Goal: Task Accomplishment & Management: Manage account settings

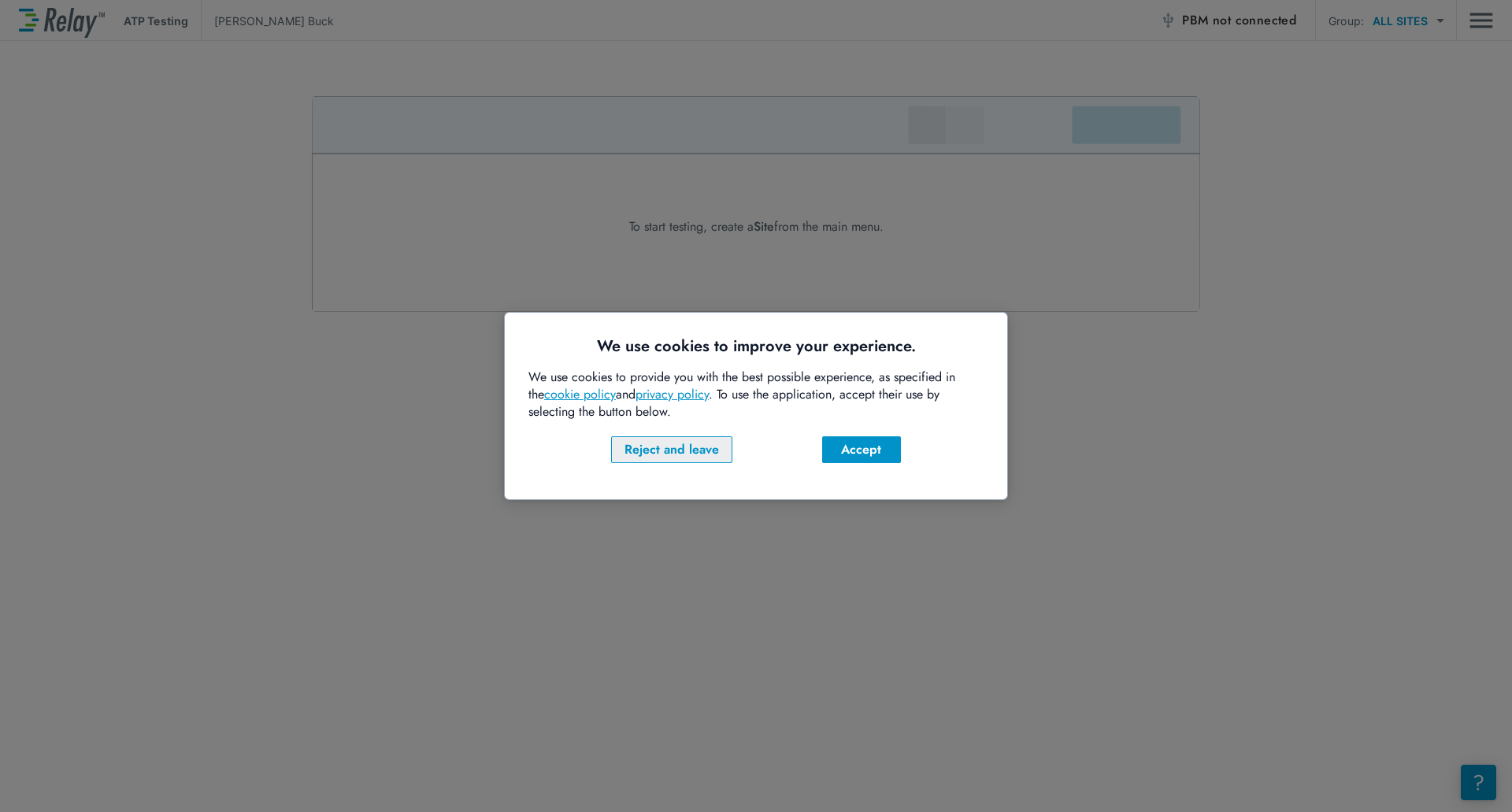
click at [678, 450] on div "Reject and leave" at bounding box center [672, 449] width 94 height 19
click at [859, 442] on div "Accept" at bounding box center [862, 449] width 54 height 19
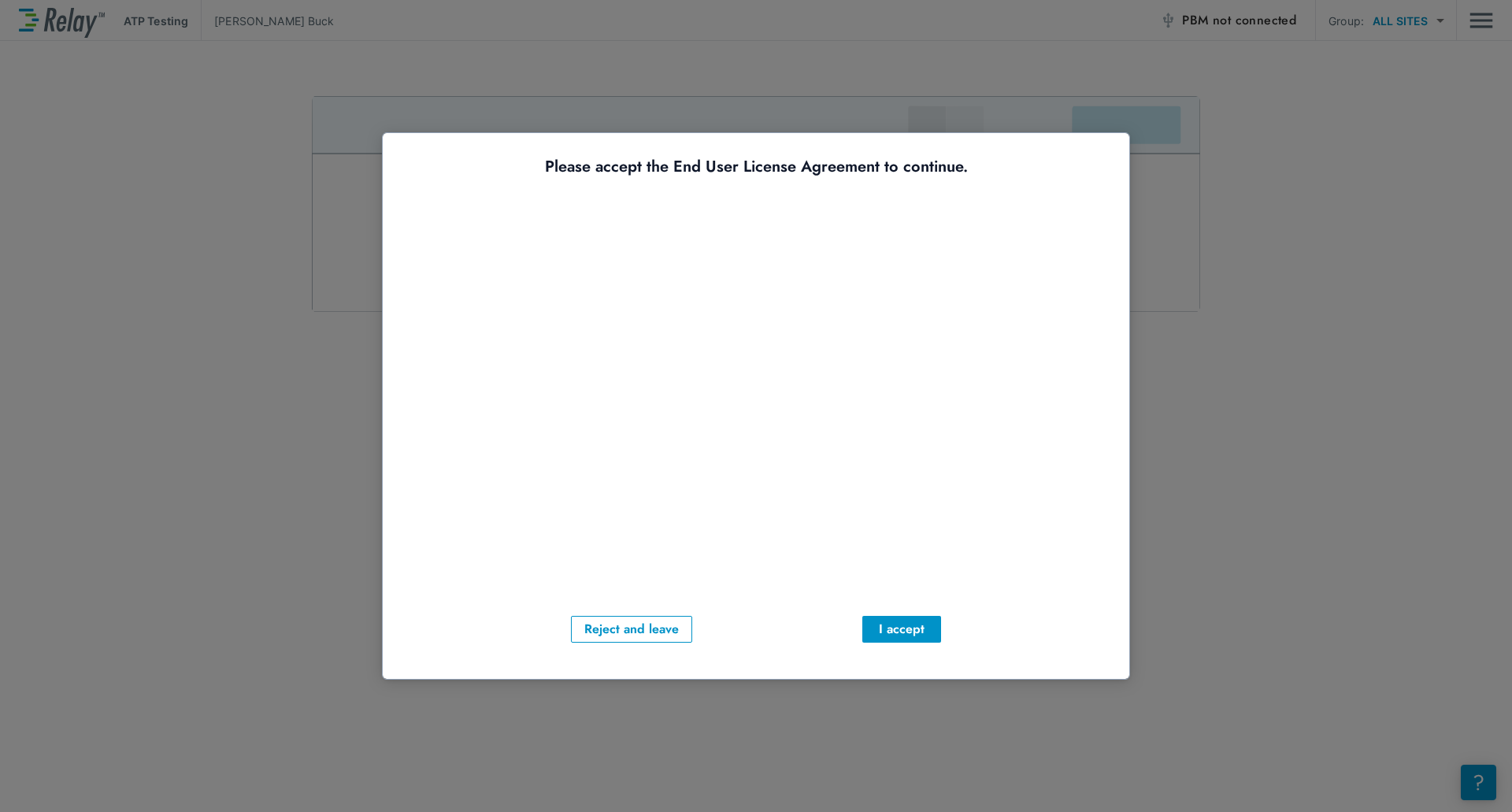
drag, startPoint x: 908, startPoint y: 624, endPoint x: 833, endPoint y: 558, distance: 99.9
click at [833, 558] on div "Please accept the End User License Agreement to continue. Reject and leave I ac…" at bounding box center [756, 400] width 700 height 486
click at [894, 622] on div "I accept" at bounding box center [902, 628] width 54 height 19
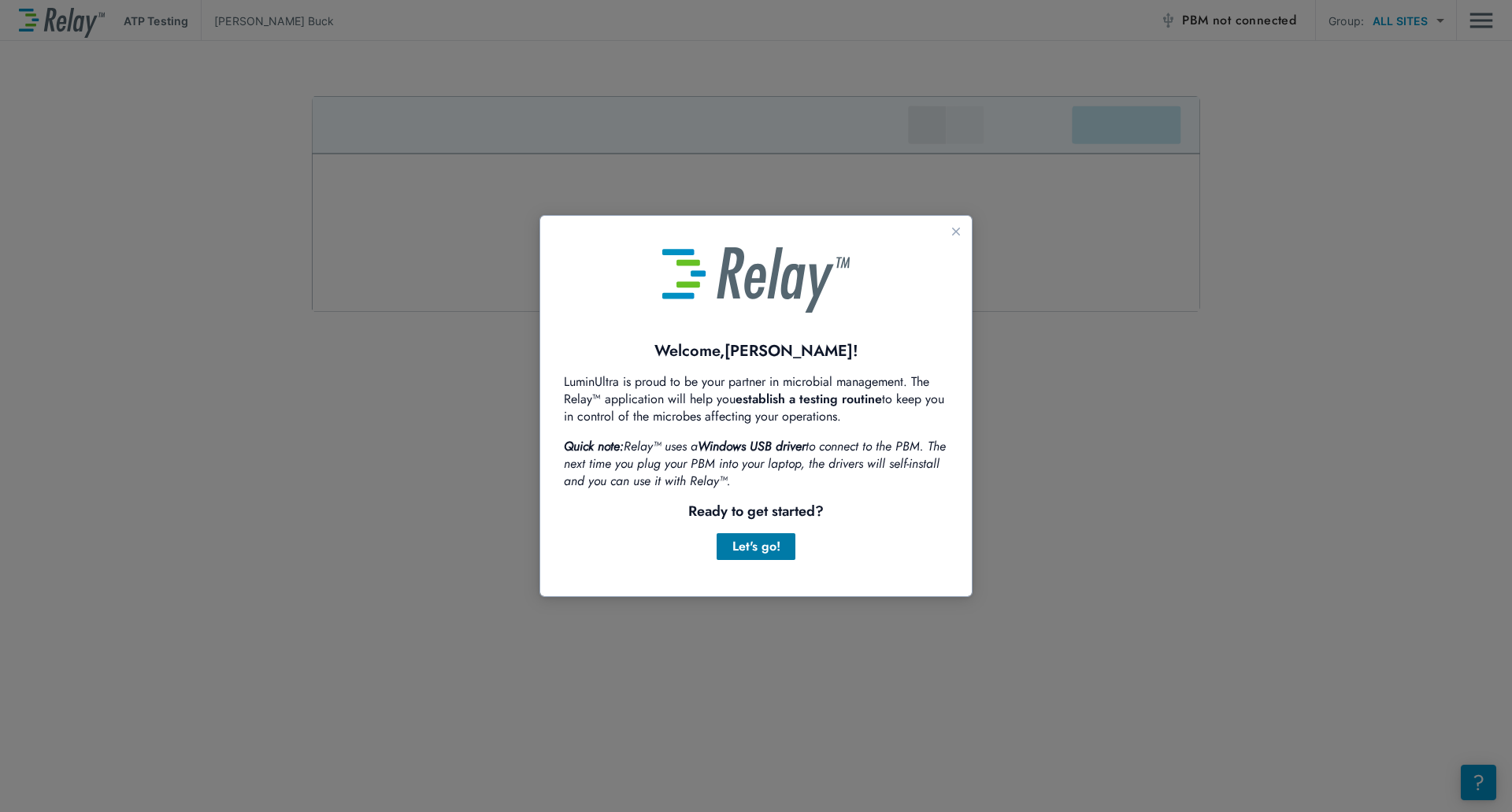
click at [766, 554] on div "Let's go!" at bounding box center [756, 546] width 54 height 19
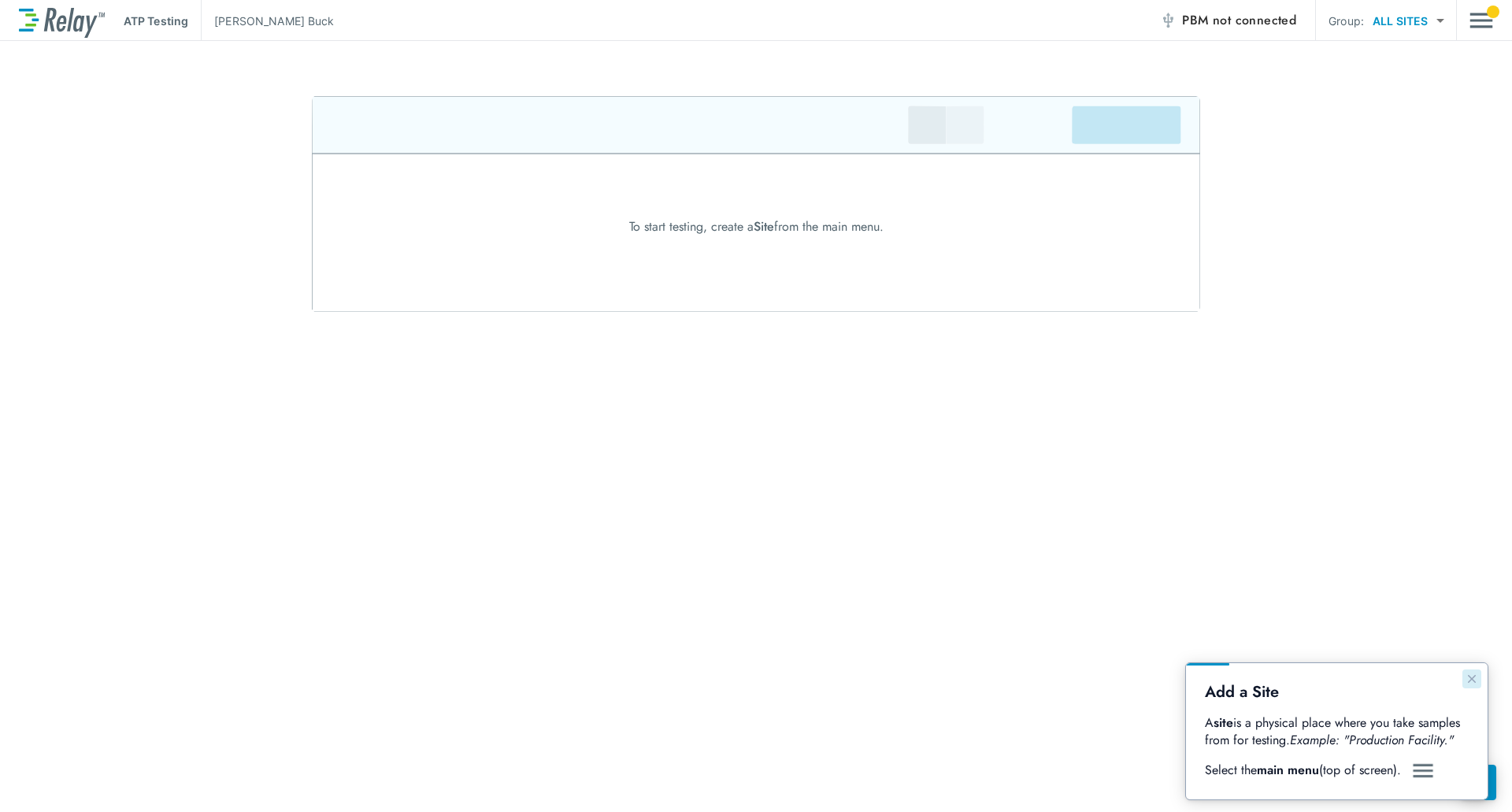
click at [1476, 677] on icon "Close guide" at bounding box center [1472, 678] width 13 height 13
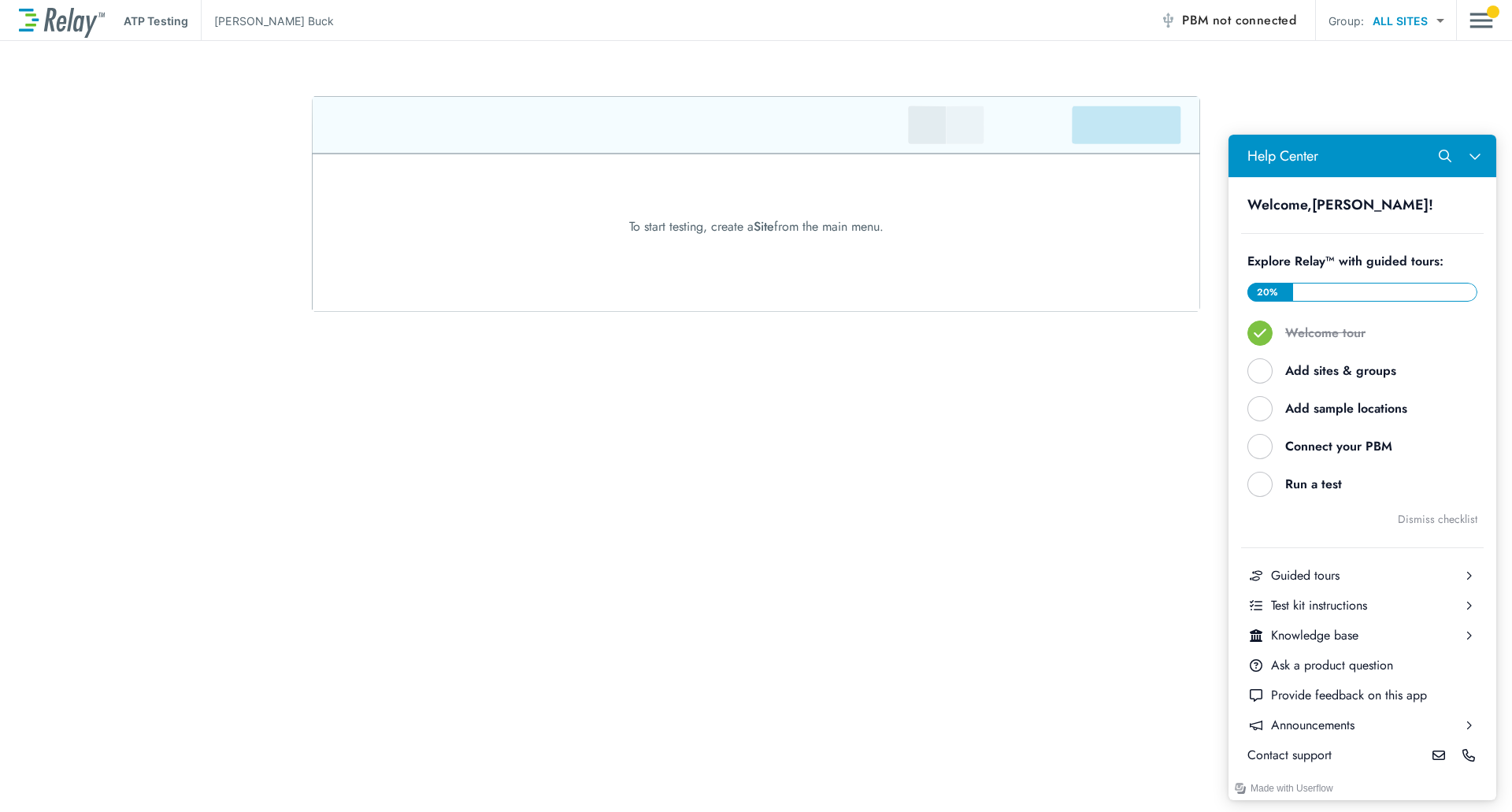
click at [170, 19] on p "ATP Testing" at bounding box center [156, 21] width 65 height 17
click at [542, 224] on img at bounding box center [756, 204] width 888 height 216
click at [737, 224] on div "To start testing, create a Site from the main menu." at bounding box center [756, 226] width 1512 height 19
click at [849, 229] on div "To start testing, create a Site from the main menu." at bounding box center [756, 226] width 1512 height 19
drag, startPoint x: 943, startPoint y: 189, endPoint x: 1037, endPoint y: 197, distance: 94.3
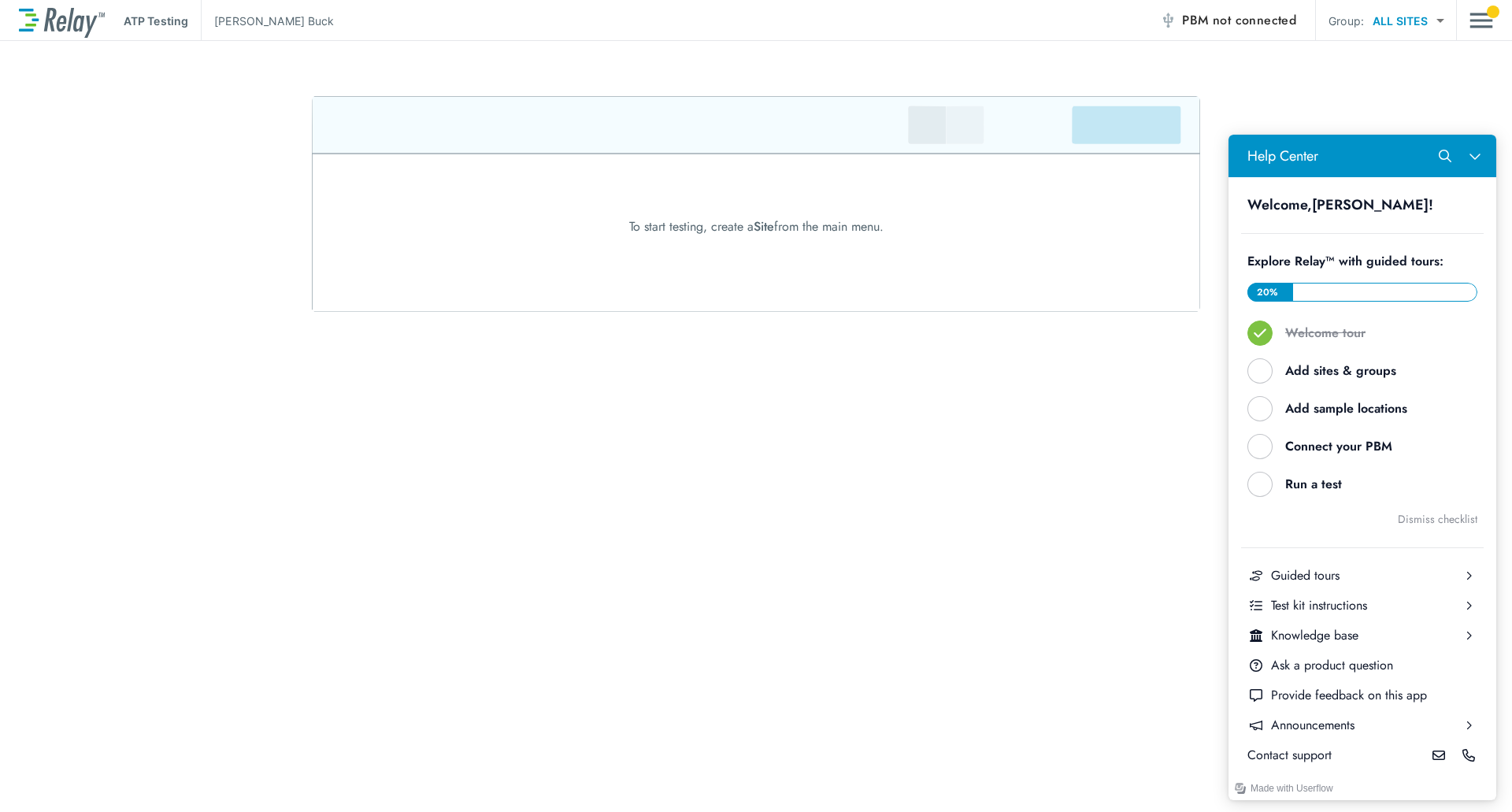
click at [943, 189] on img at bounding box center [756, 204] width 888 height 216
click at [1320, 370] on div "Add sites & groups" at bounding box center [1369, 371] width 167 height 18
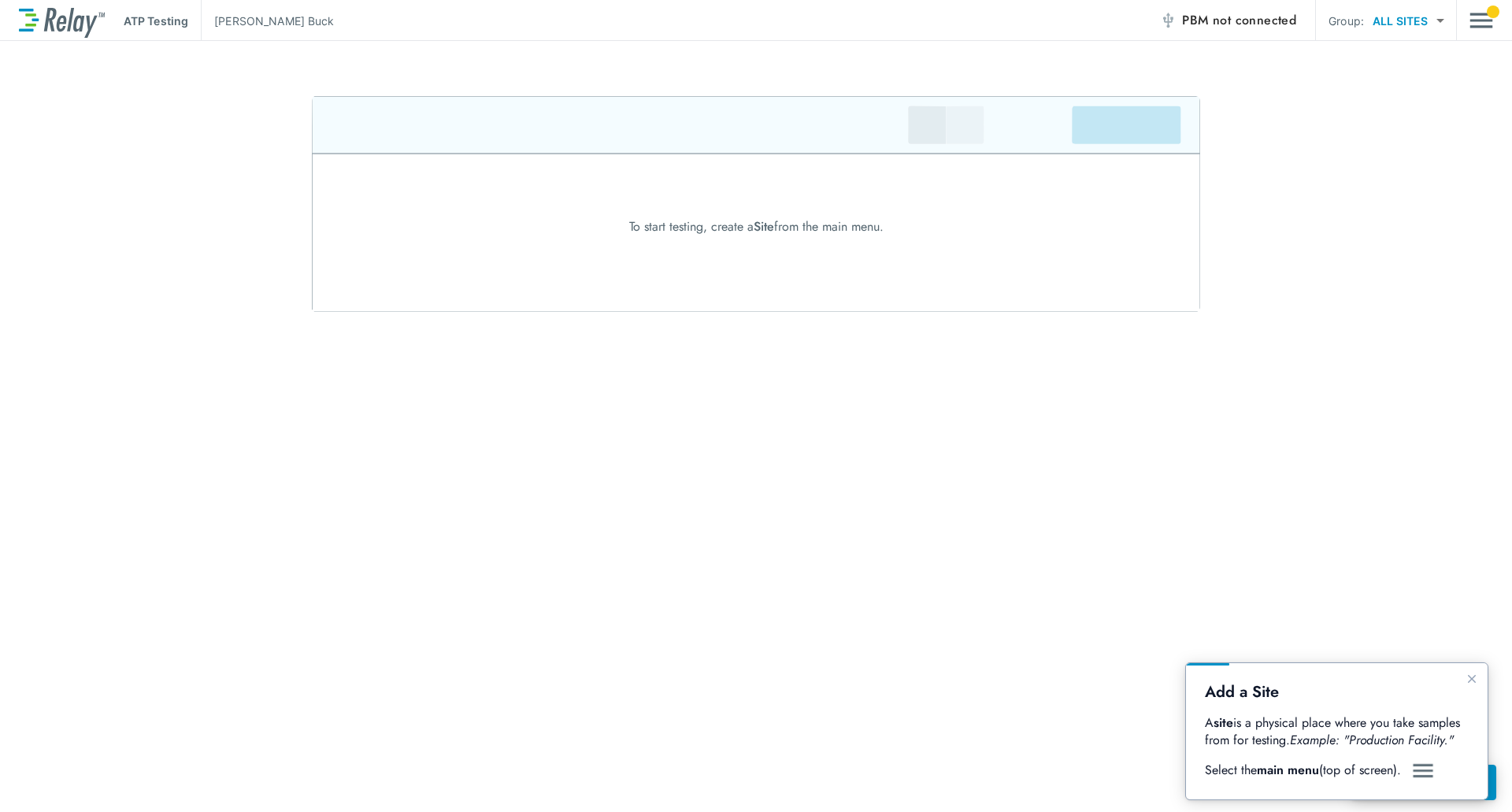
click at [1424, 771] on img "Guide" at bounding box center [1424, 770] width 24 height 19
click at [1478, 13] on img "Main menu" at bounding box center [1482, 21] width 24 height 29
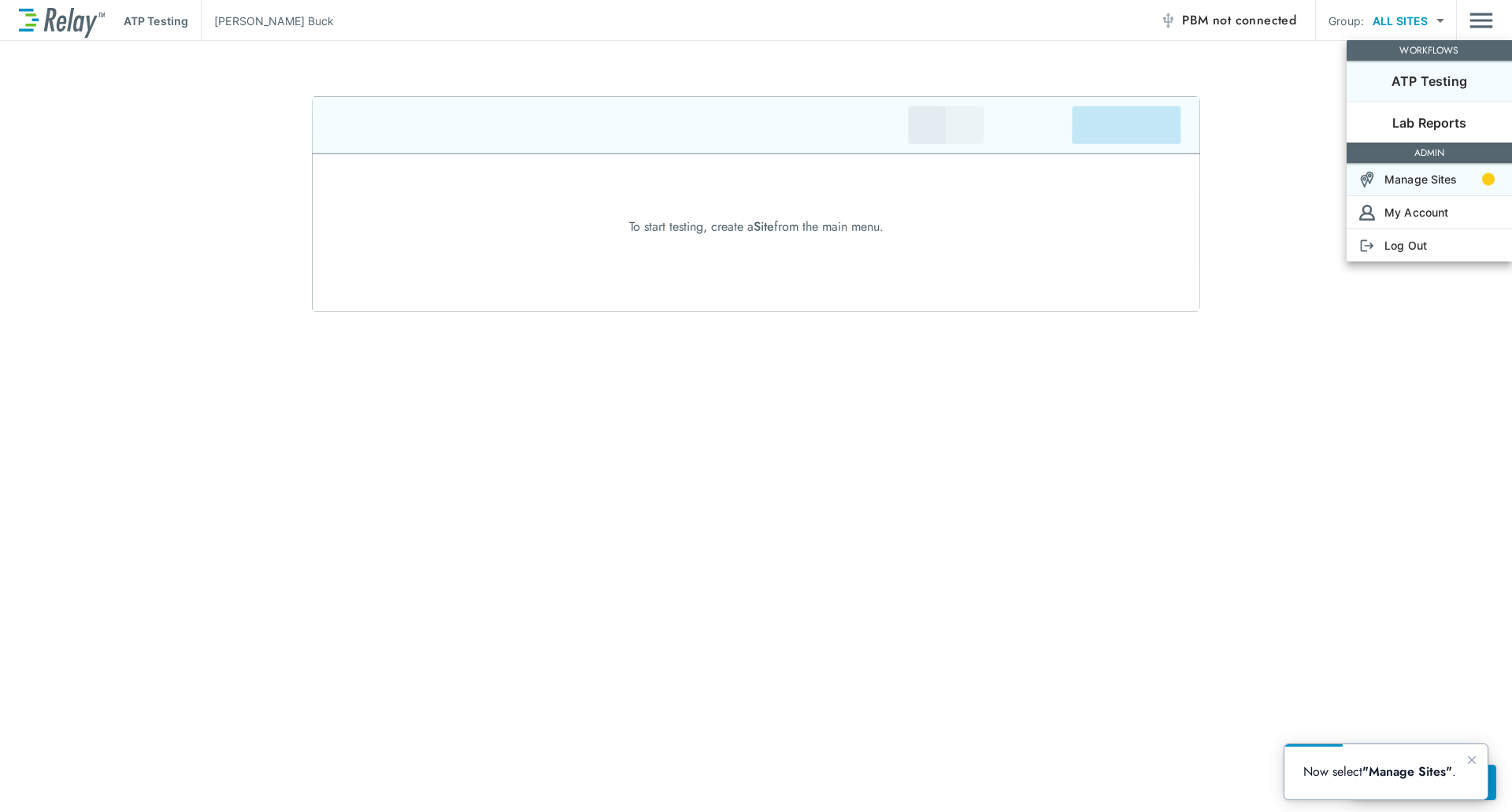
click at [1424, 181] on p "Manage Sites" at bounding box center [1421, 179] width 74 height 17
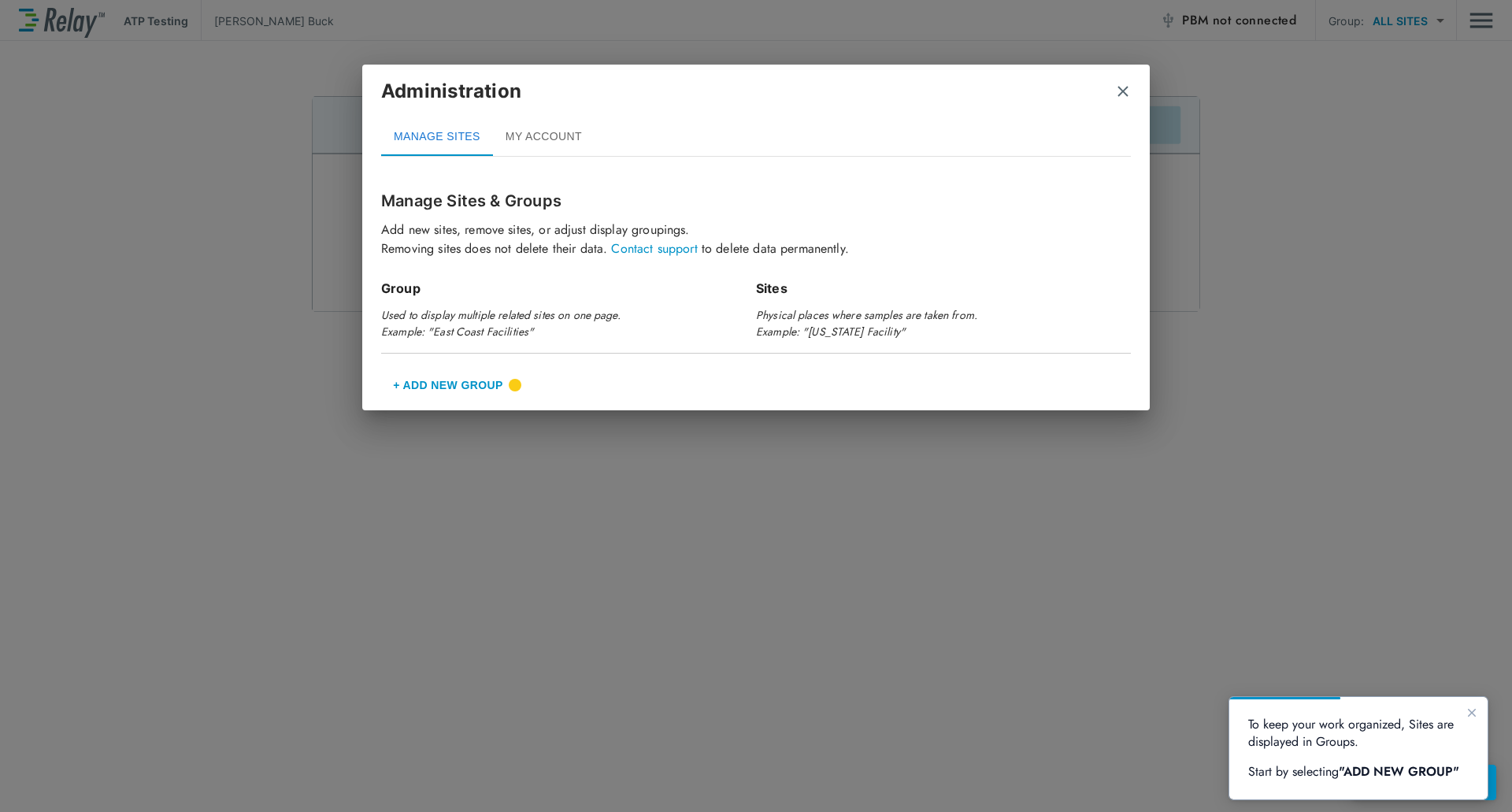
click at [455, 379] on button "+ Add New Group" at bounding box center [448, 385] width 134 height 37
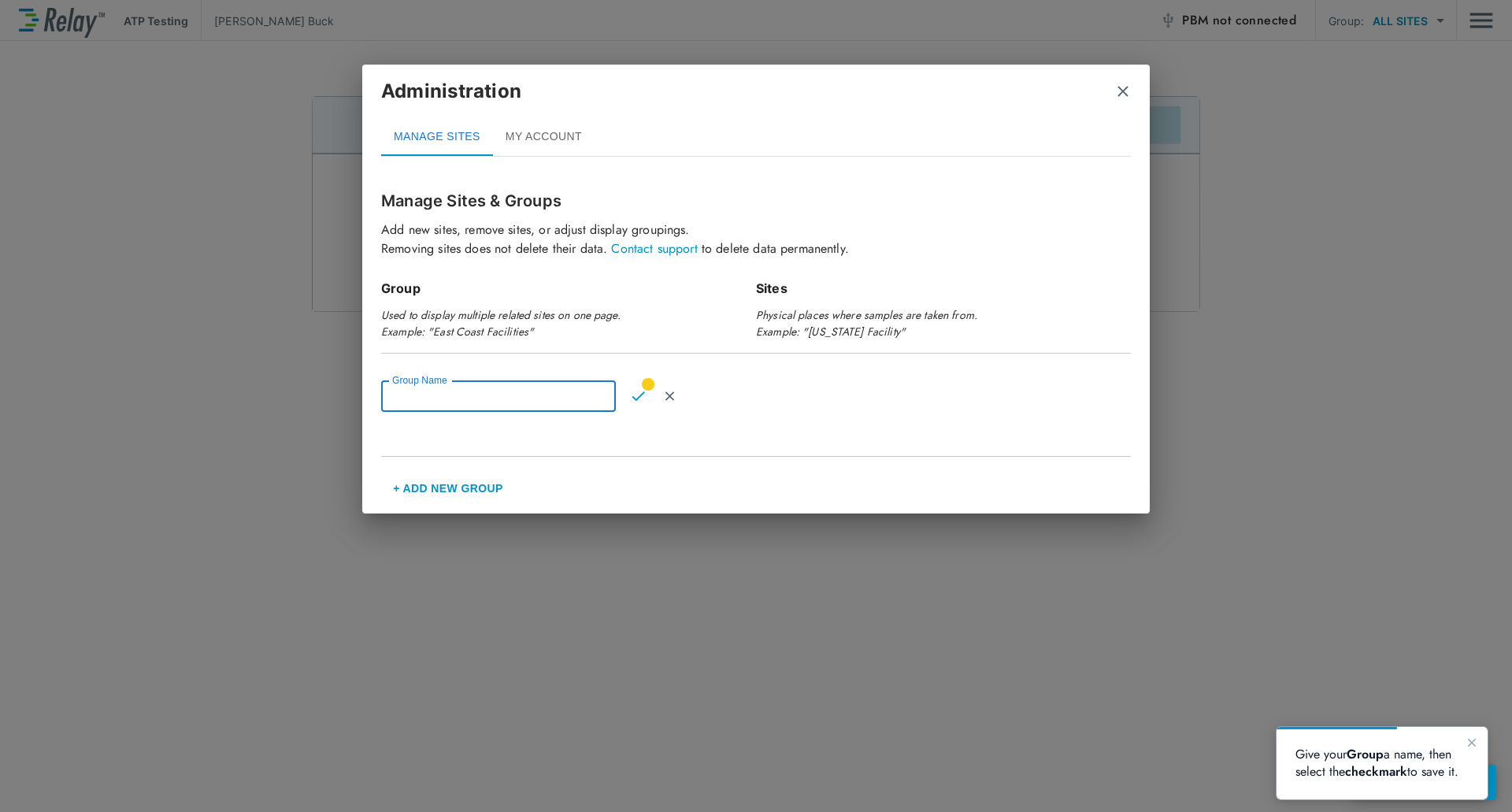
click at [480, 397] on input "Group Name" at bounding box center [498, 396] width 235 height 31
type input "****"
click at [644, 387] on button "Confirm" at bounding box center [638, 396] width 31 height 31
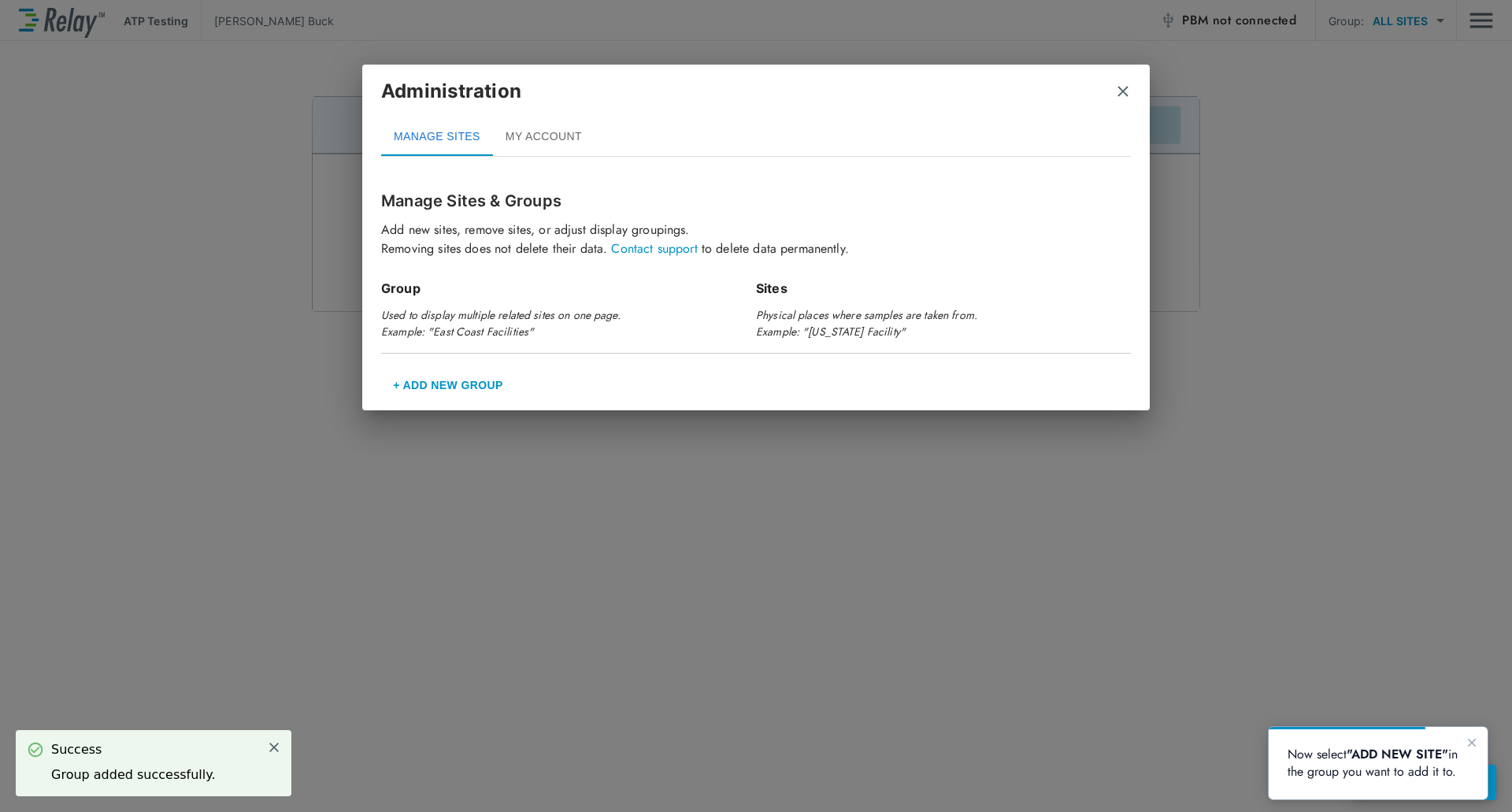
click at [640, 403] on div "Manage Sites & Groups Add new sites, remove sites, or adjust display groupings.…" at bounding box center [756, 286] width 788 height 235
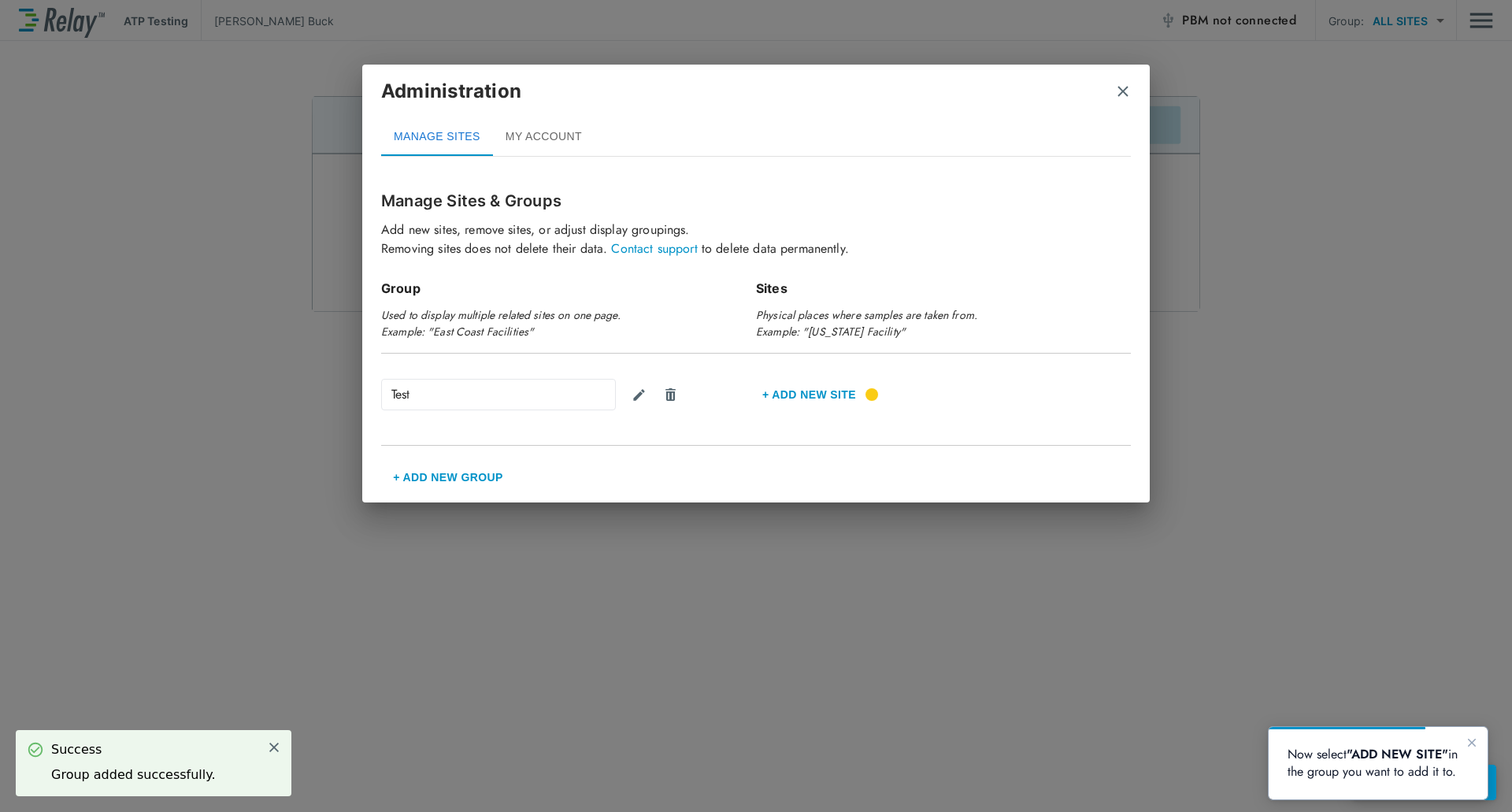
click at [732, 461] on div "Manage Sites & Groups Add new sites, remove sites, or adjust display groupings.…" at bounding box center [756, 332] width 788 height 327
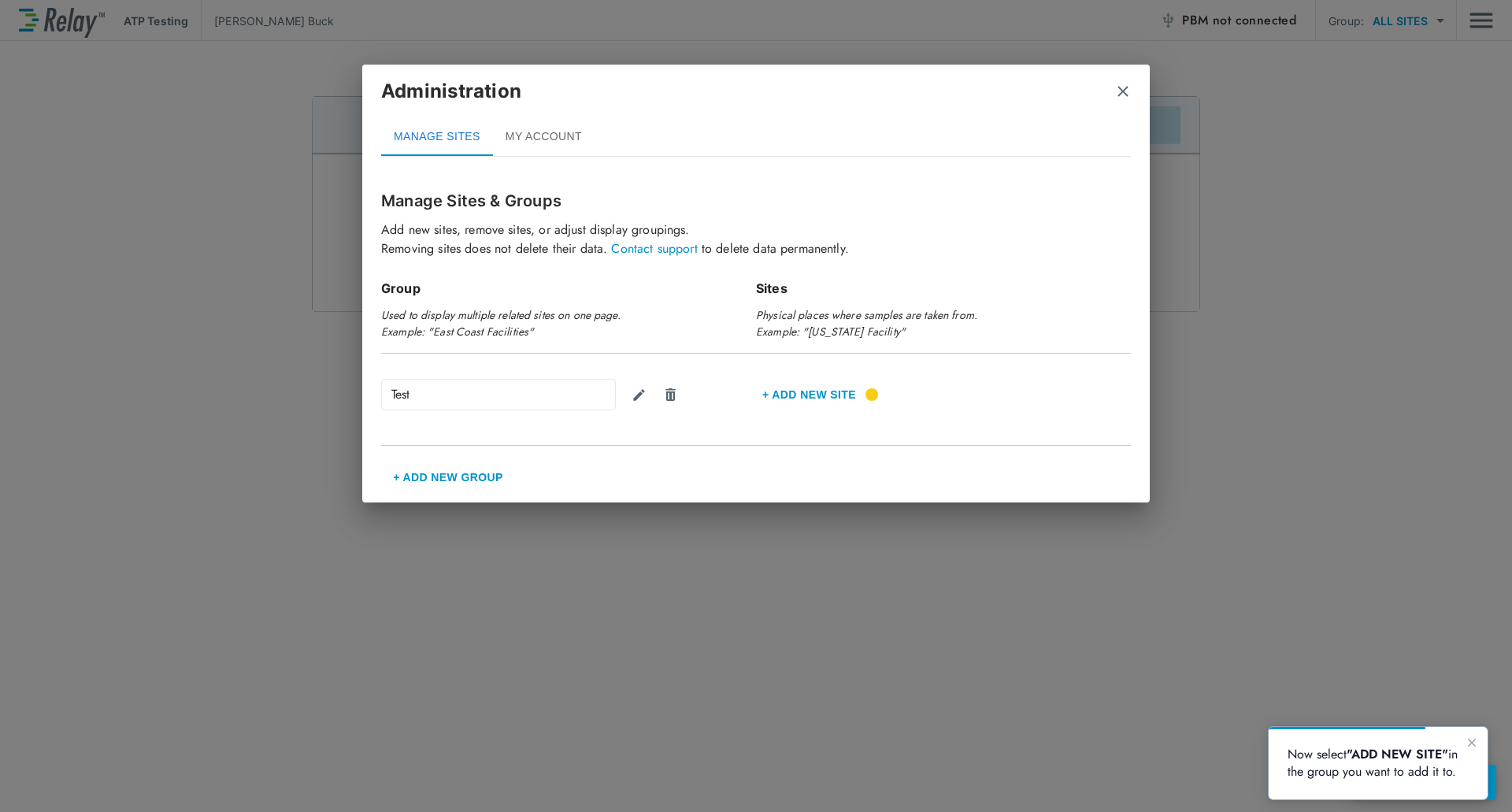
click at [459, 392] on div "Test" at bounding box center [498, 395] width 235 height 31
click at [641, 387] on img "Edit group" at bounding box center [639, 394] width 15 height 15
click at [475, 395] on input "****" at bounding box center [498, 395] width 235 height 31
type input "*********"
click at [634, 403] on button "Confirm" at bounding box center [640, 395] width 31 height 31
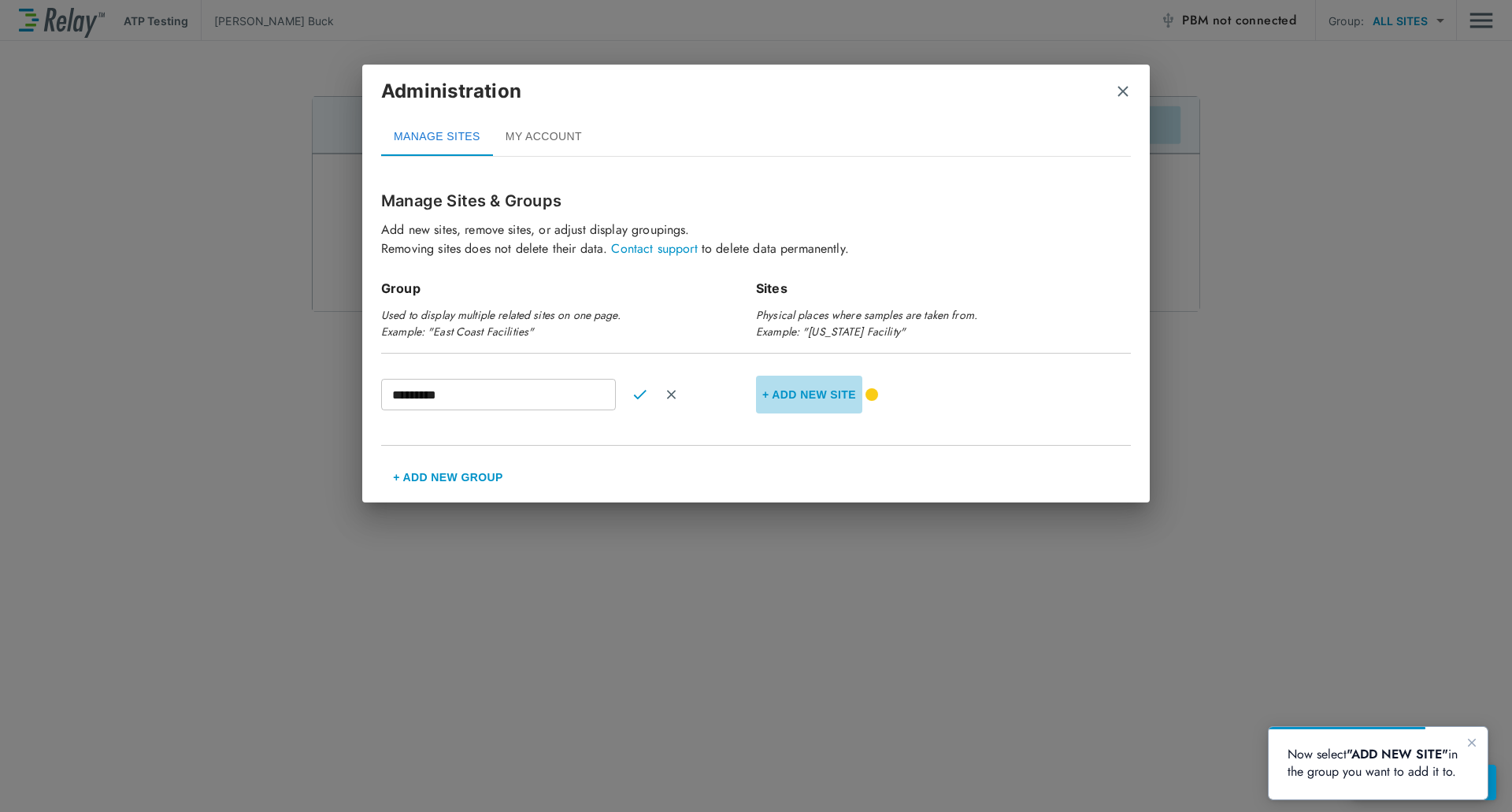
click at [840, 393] on button "+ Add new Site" at bounding box center [810, 394] width 106 height 37
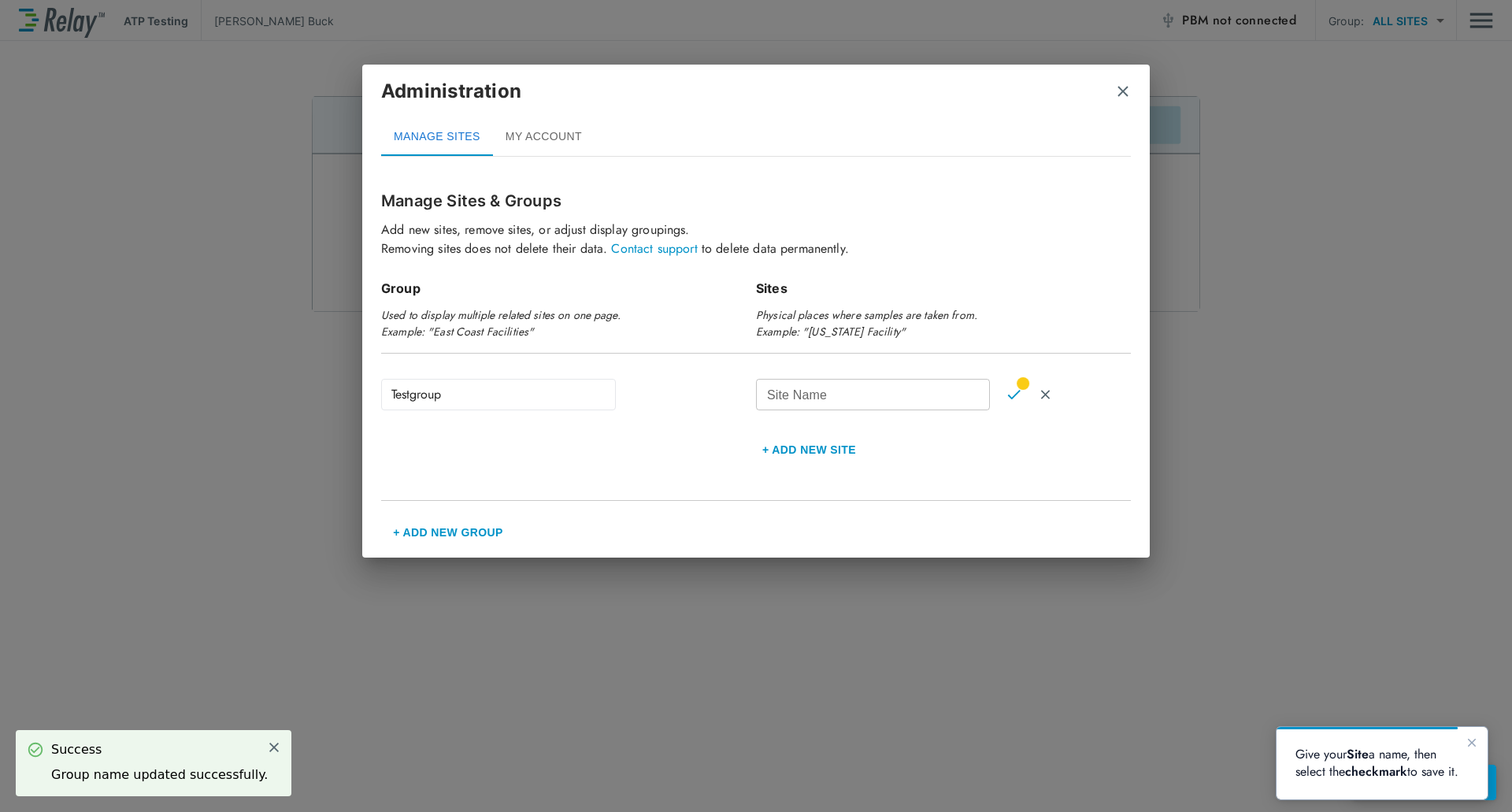
click at [839, 403] on input "Site Name" at bounding box center [873, 395] width 234 height 31
type input "********"
click at [1015, 389] on img "Confirm" at bounding box center [1014, 394] width 14 height 14
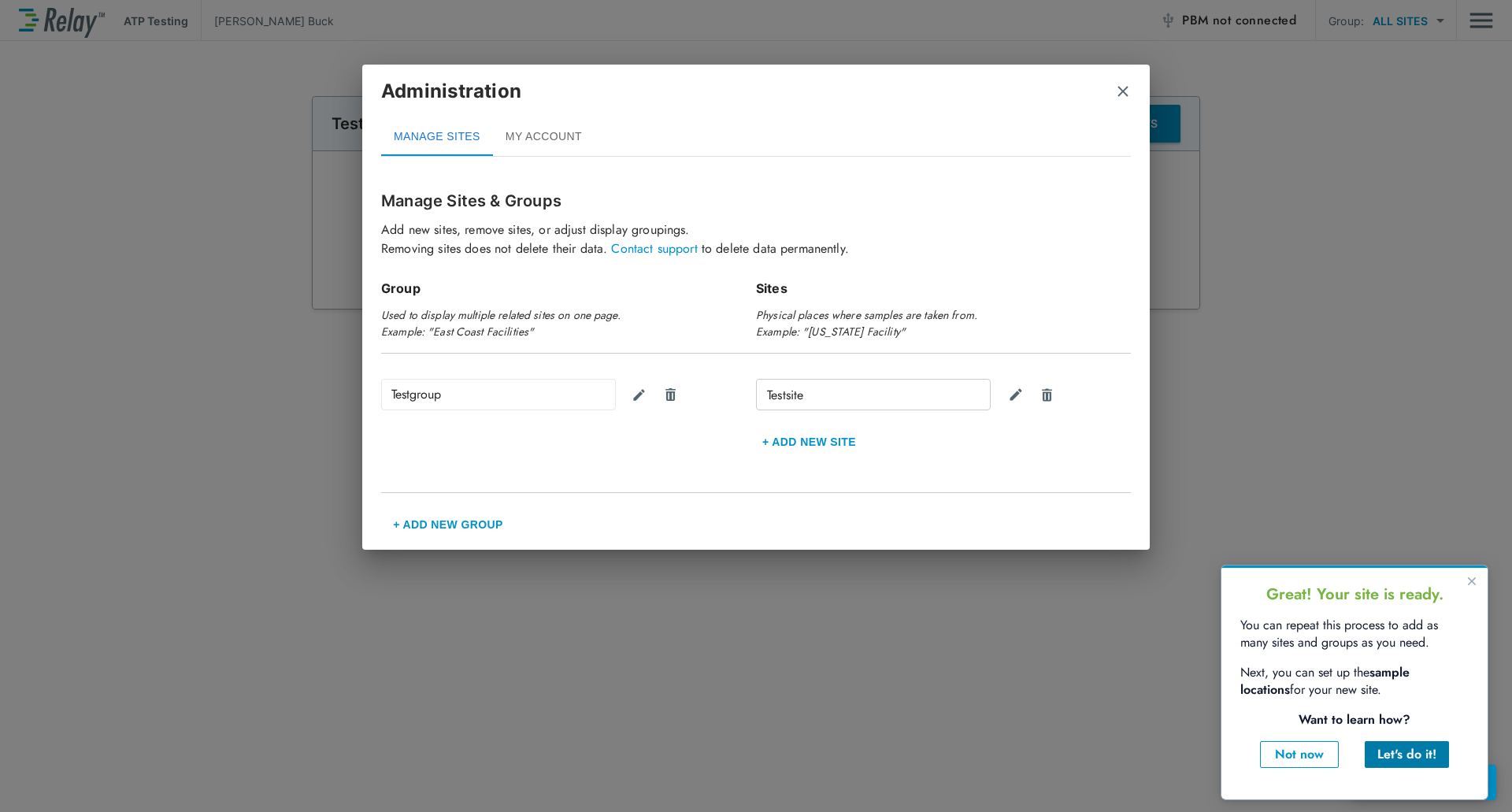
click at [1428, 756] on div "Let's do it!" at bounding box center [1407, 753] width 59 height 19
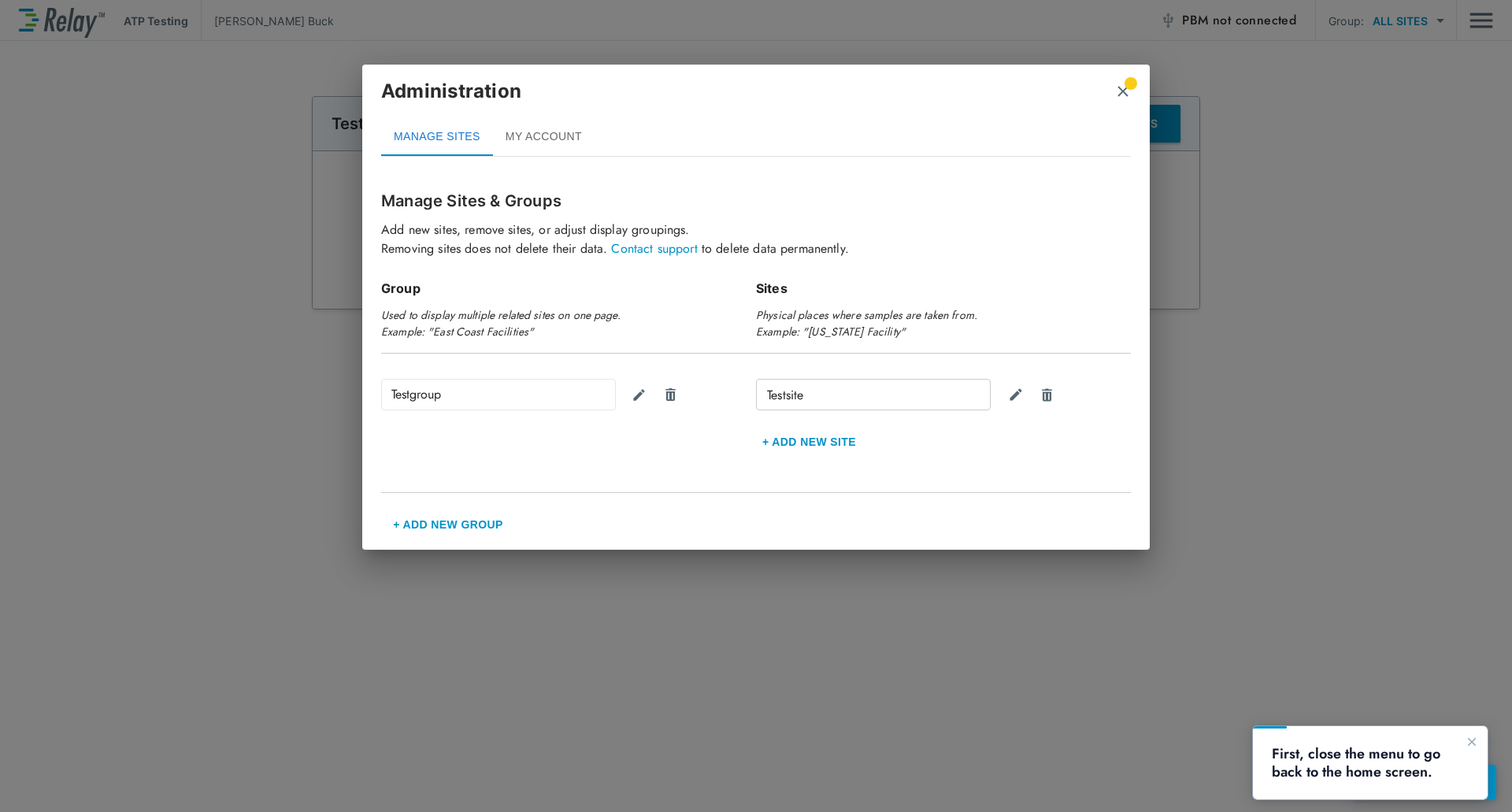
click at [1117, 90] on img "close" at bounding box center [1123, 91] width 16 height 16
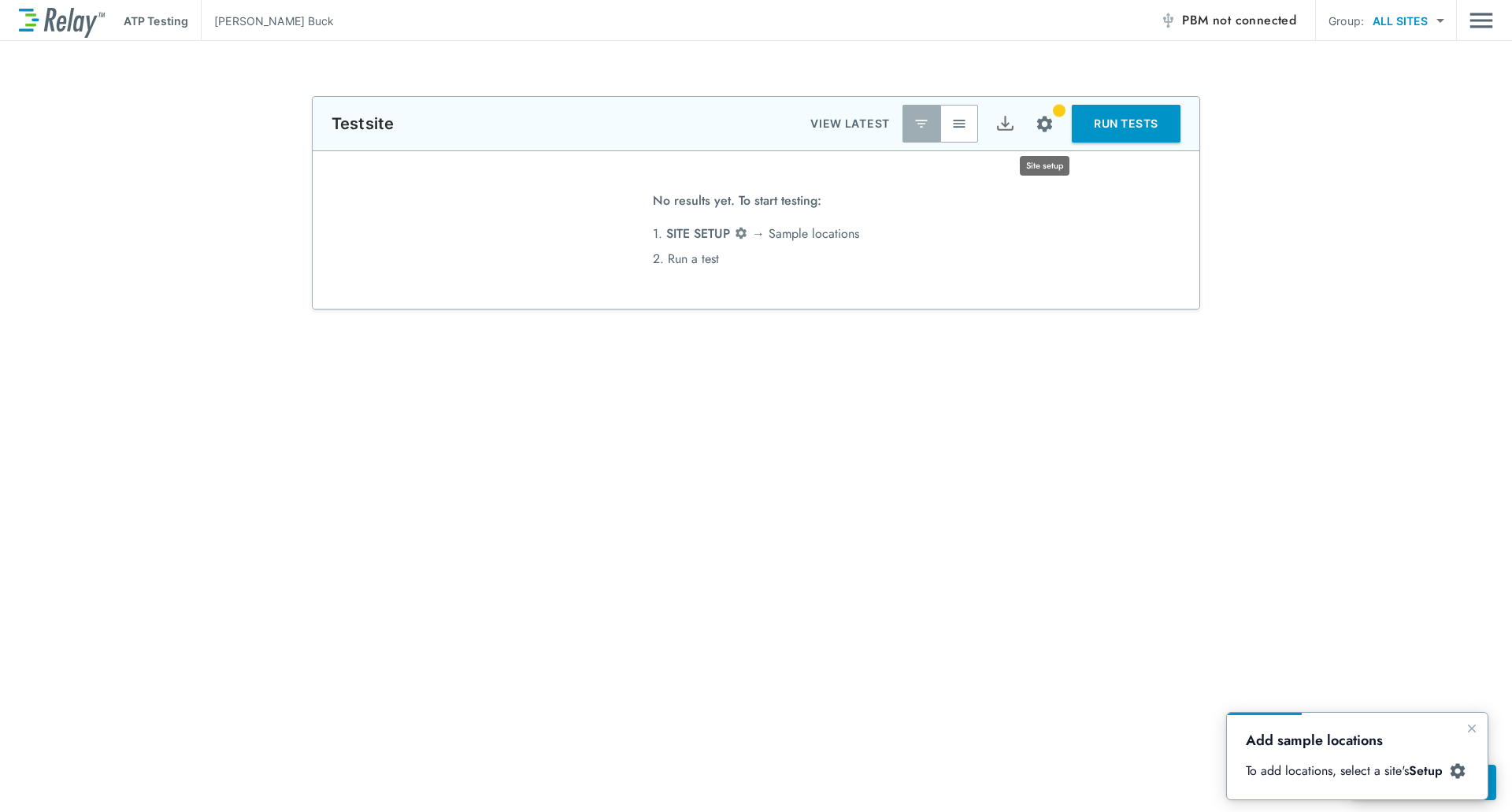
click at [1046, 124] on img "Site setup" at bounding box center [1044, 124] width 20 height 20
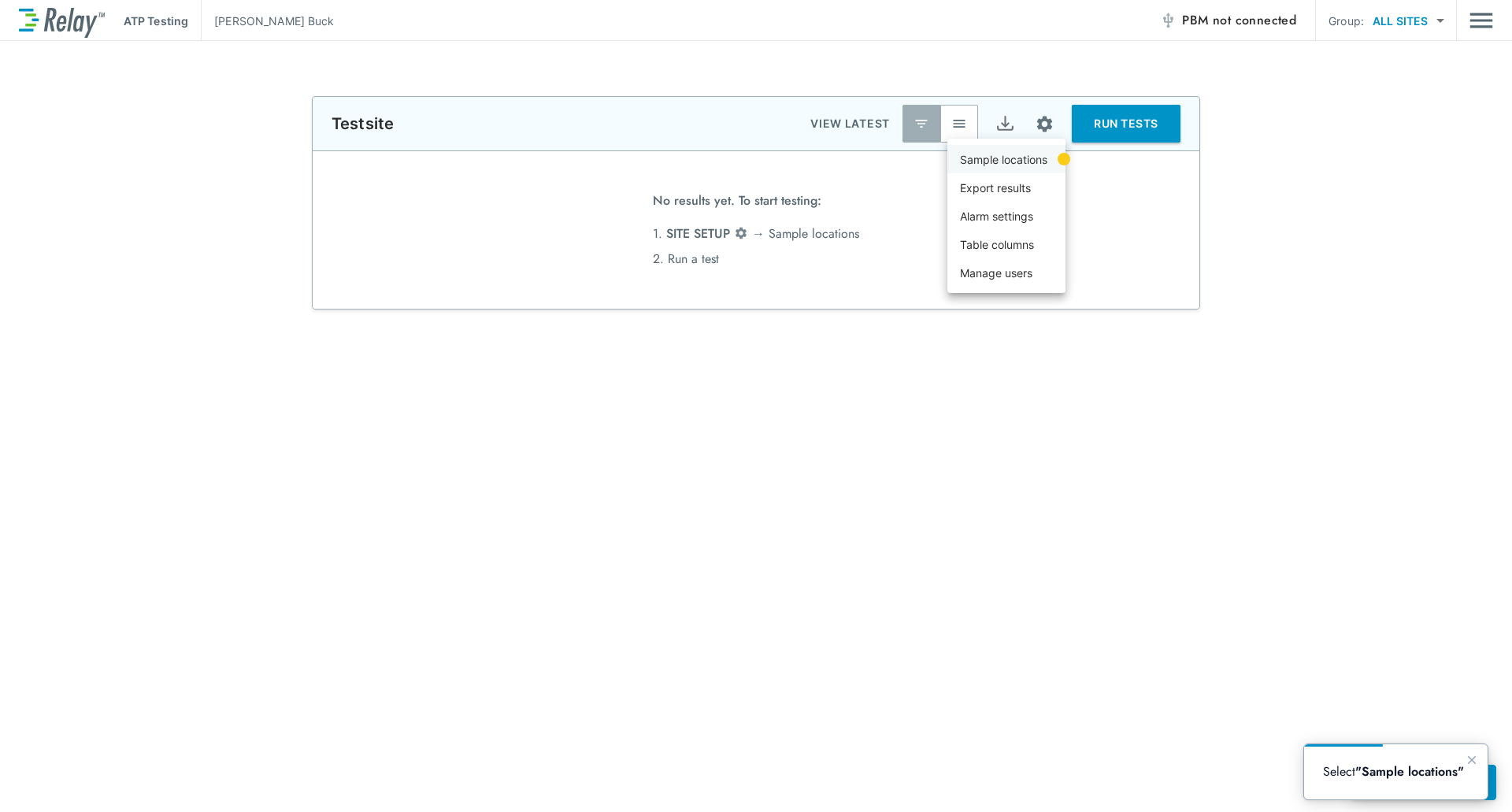
click at [1032, 163] on p "Sample locations" at bounding box center [1003, 159] width 87 height 17
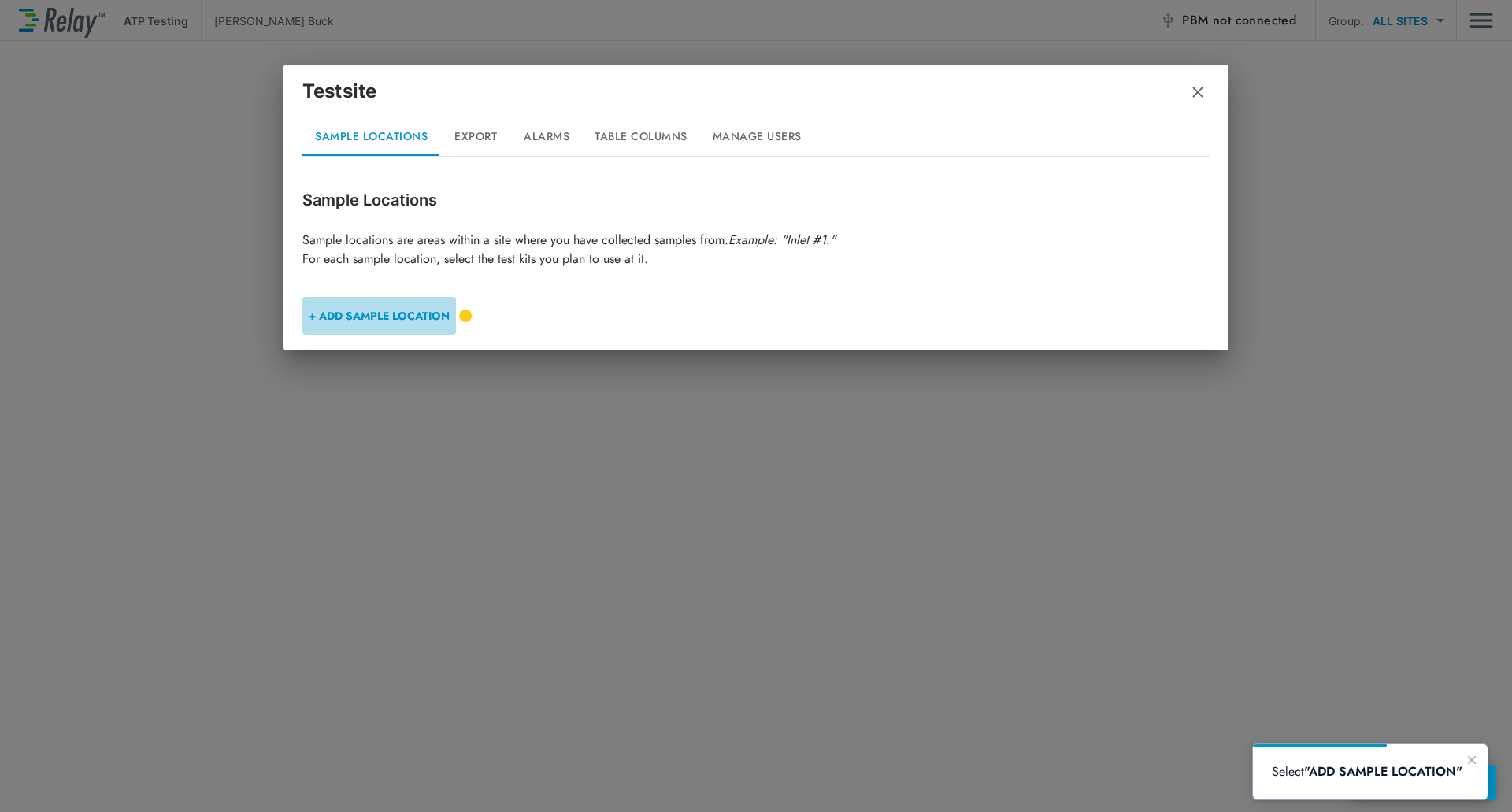
click at [430, 313] on button "+ ADD SAMPLE LOCATION" at bounding box center [379, 315] width 153 height 37
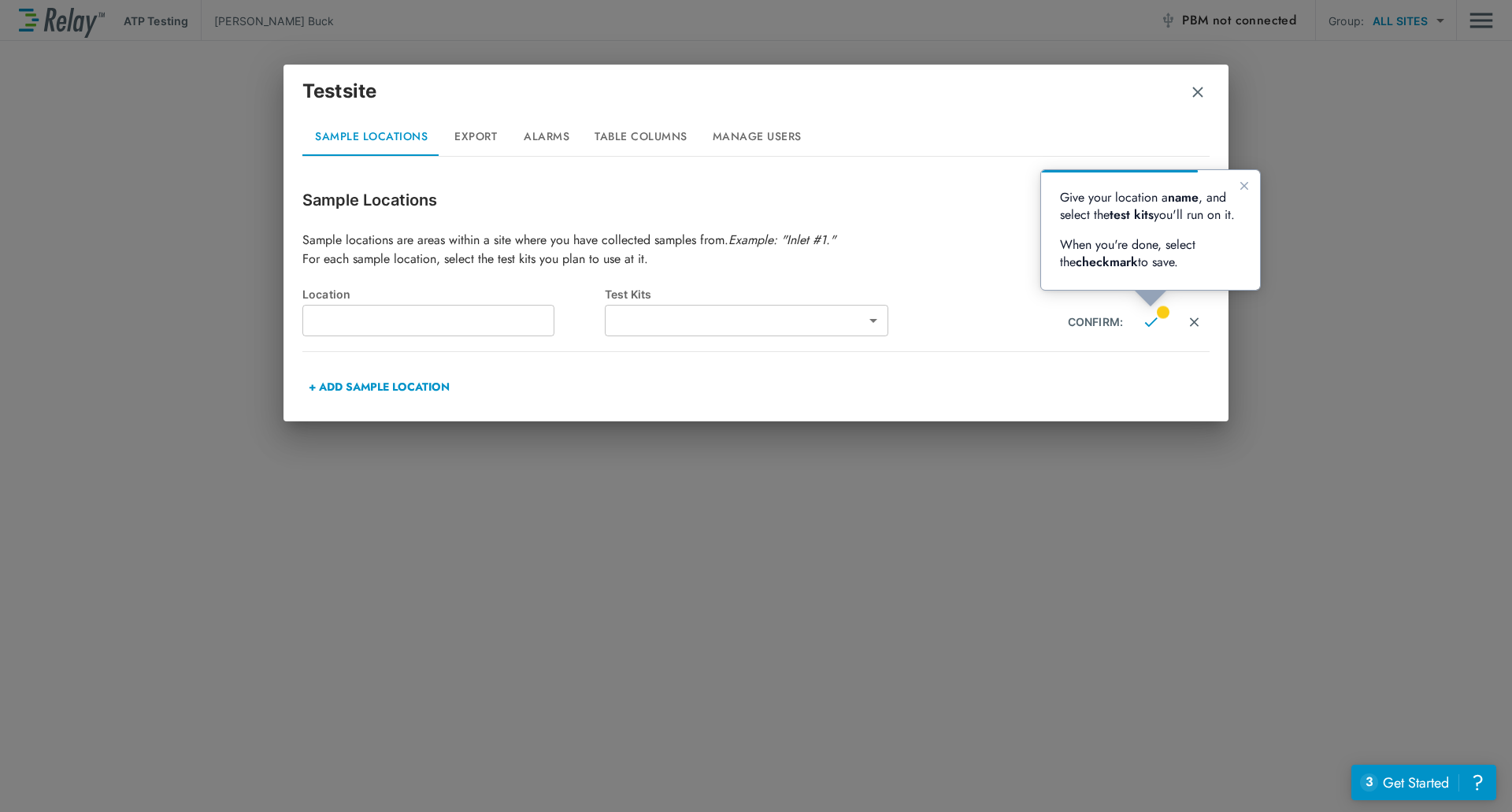
click at [474, 135] on button "Export" at bounding box center [476, 136] width 71 height 37
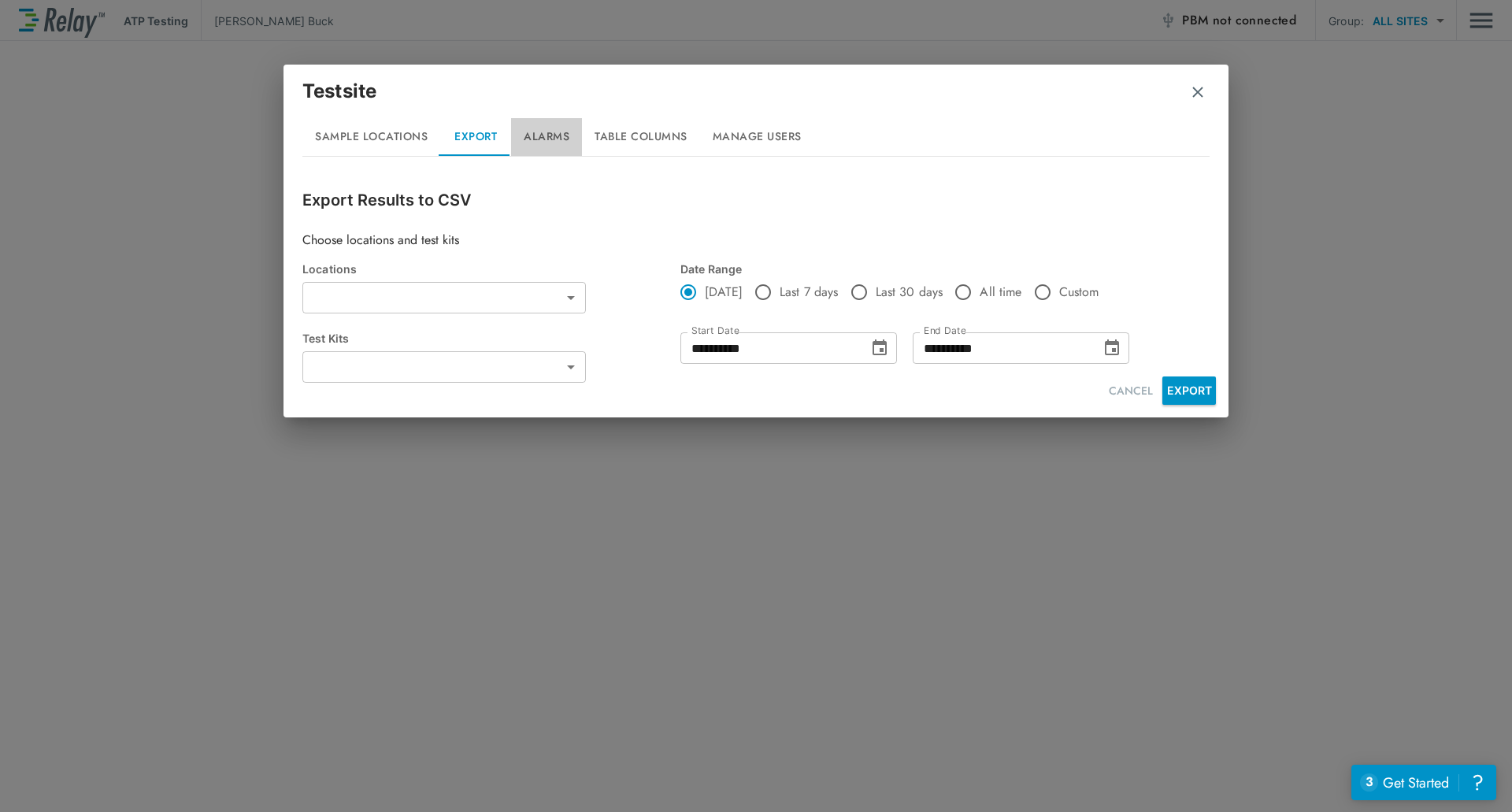
click at [542, 134] on button "Alarms" at bounding box center [546, 136] width 71 height 37
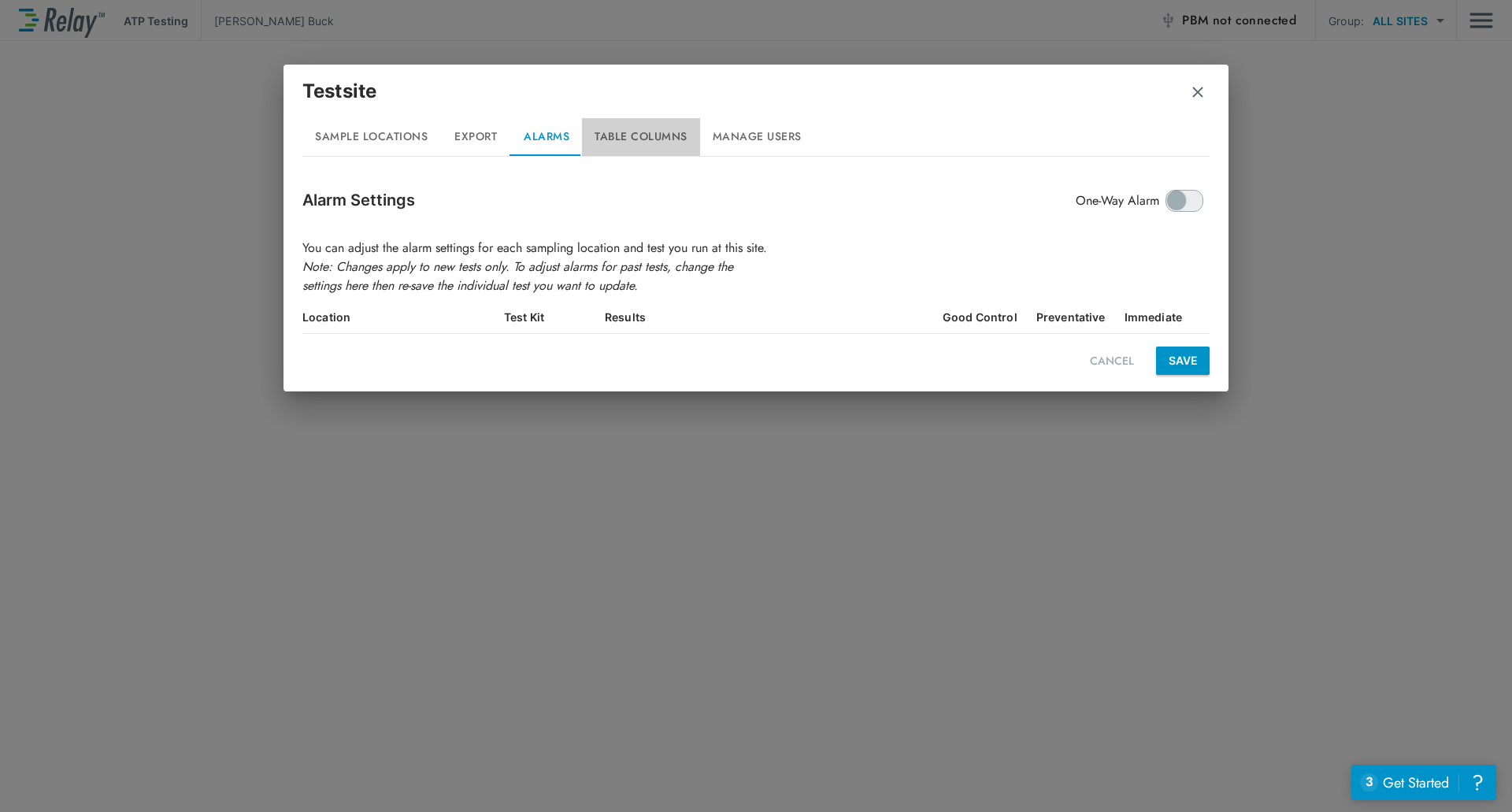
click at [638, 136] on button "Table Columns" at bounding box center [641, 136] width 118 height 37
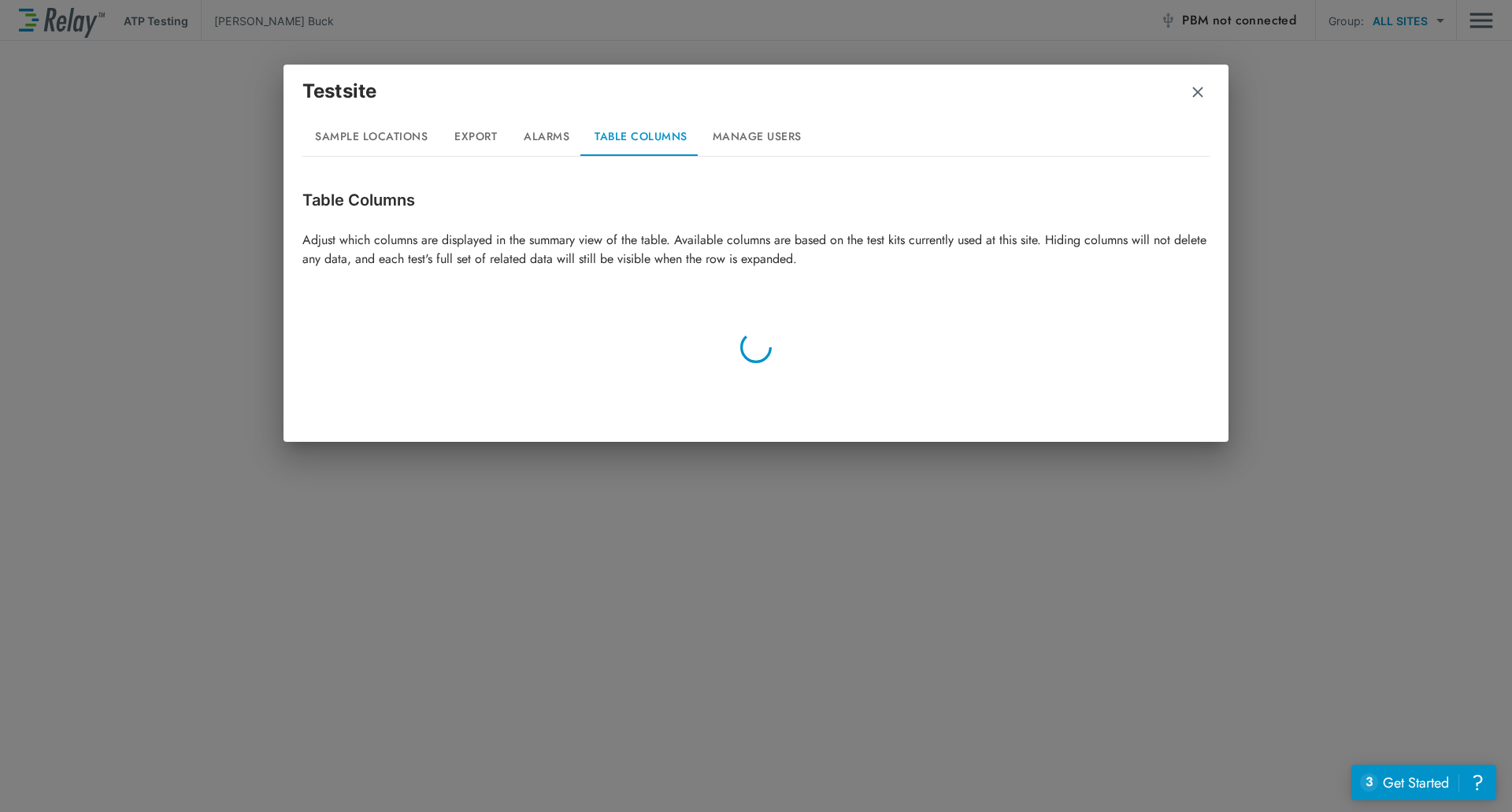
click at [749, 135] on button "Manage Users" at bounding box center [757, 136] width 114 height 37
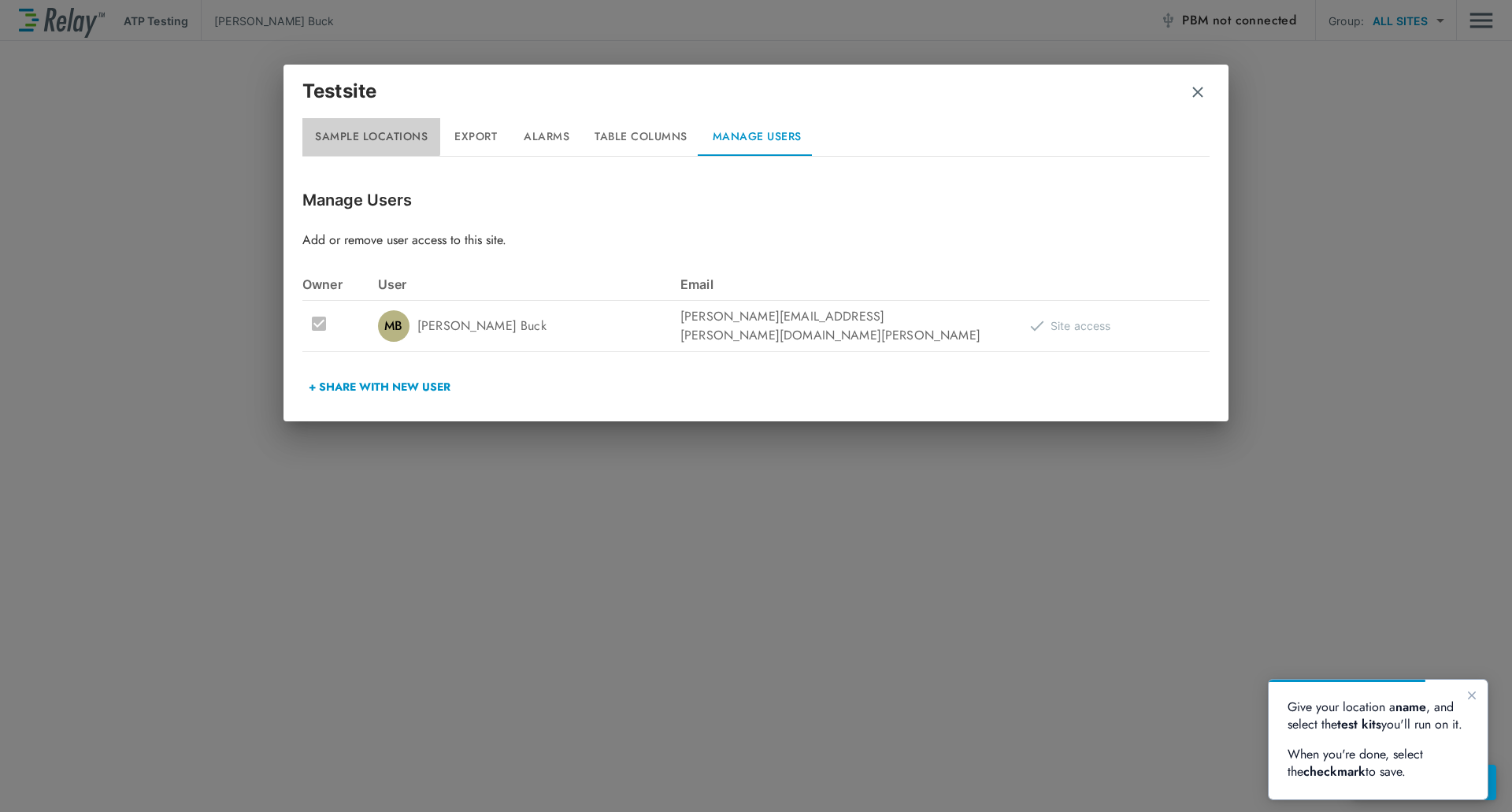
click at [360, 132] on button "Sample Locations" at bounding box center [371, 136] width 138 height 37
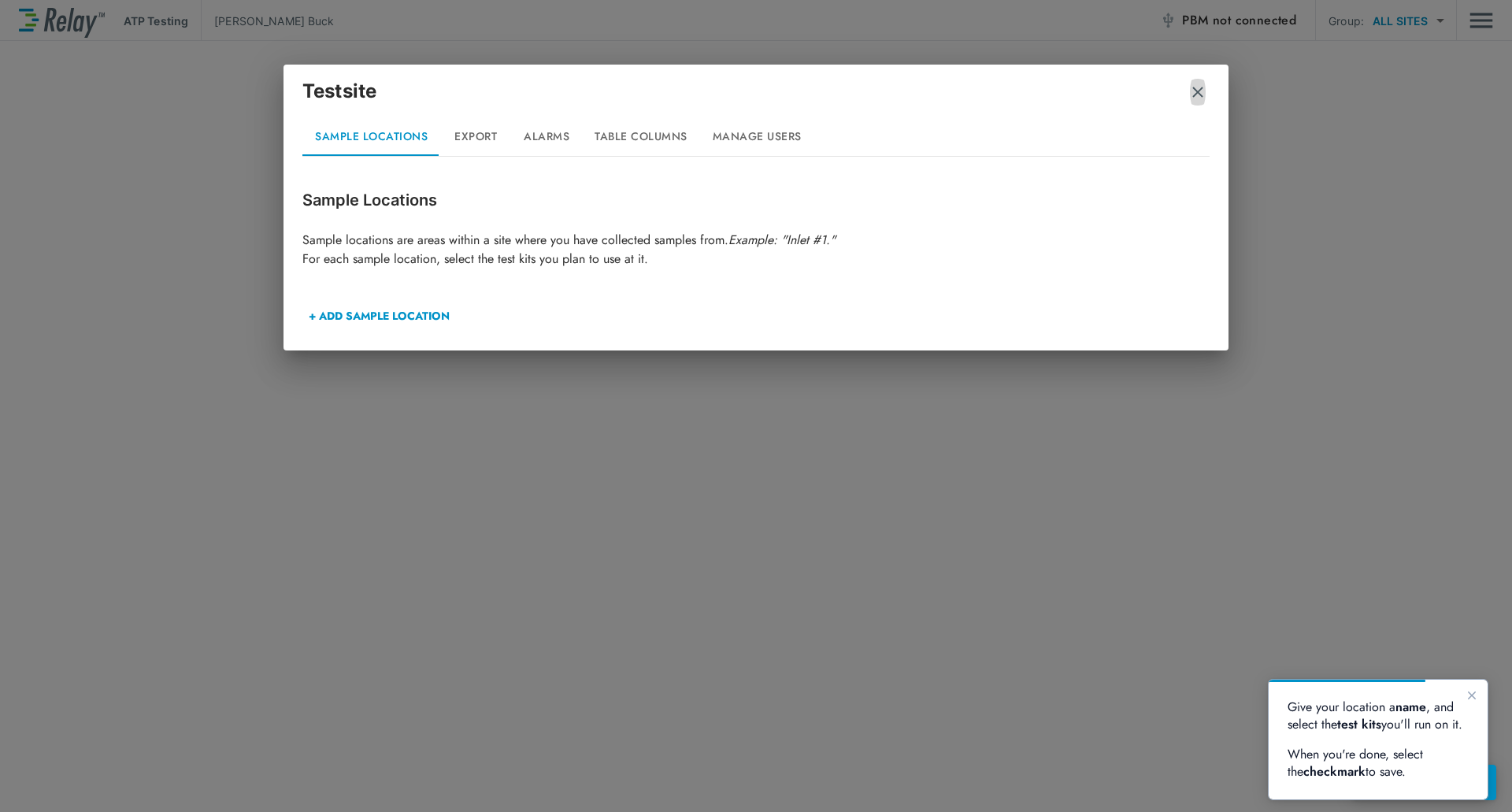
click at [1203, 88] on img "button" at bounding box center [1198, 92] width 16 height 16
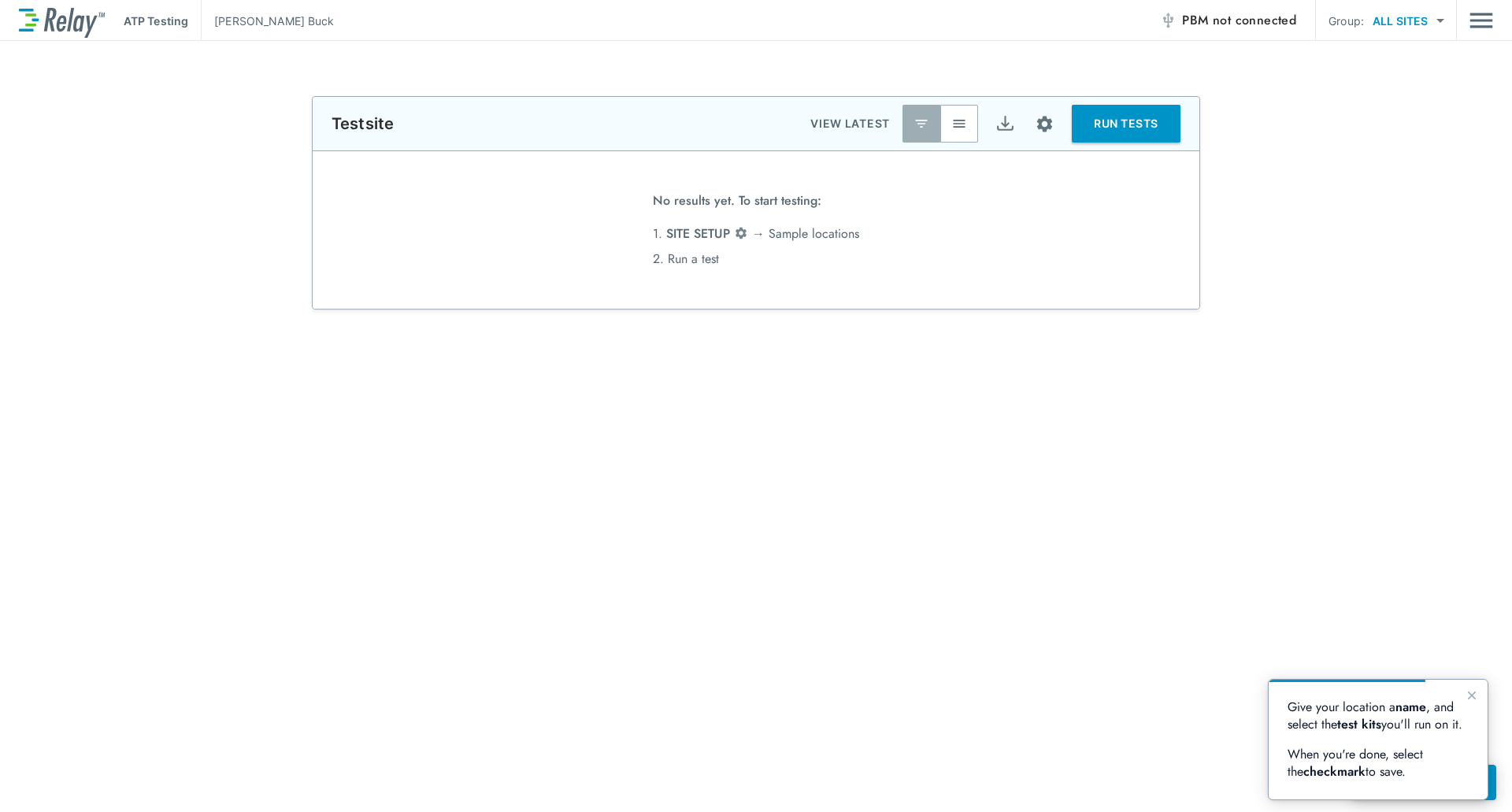
click at [1430, 20] on body "**********" at bounding box center [756, 406] width 1512 height 812
click at [1473, 20] on div at bounding box center [756, 406] width 1512 height 812
click at [1487, 22] on img "Main menu" at bounding box center [1482, 21] width 24 height 29
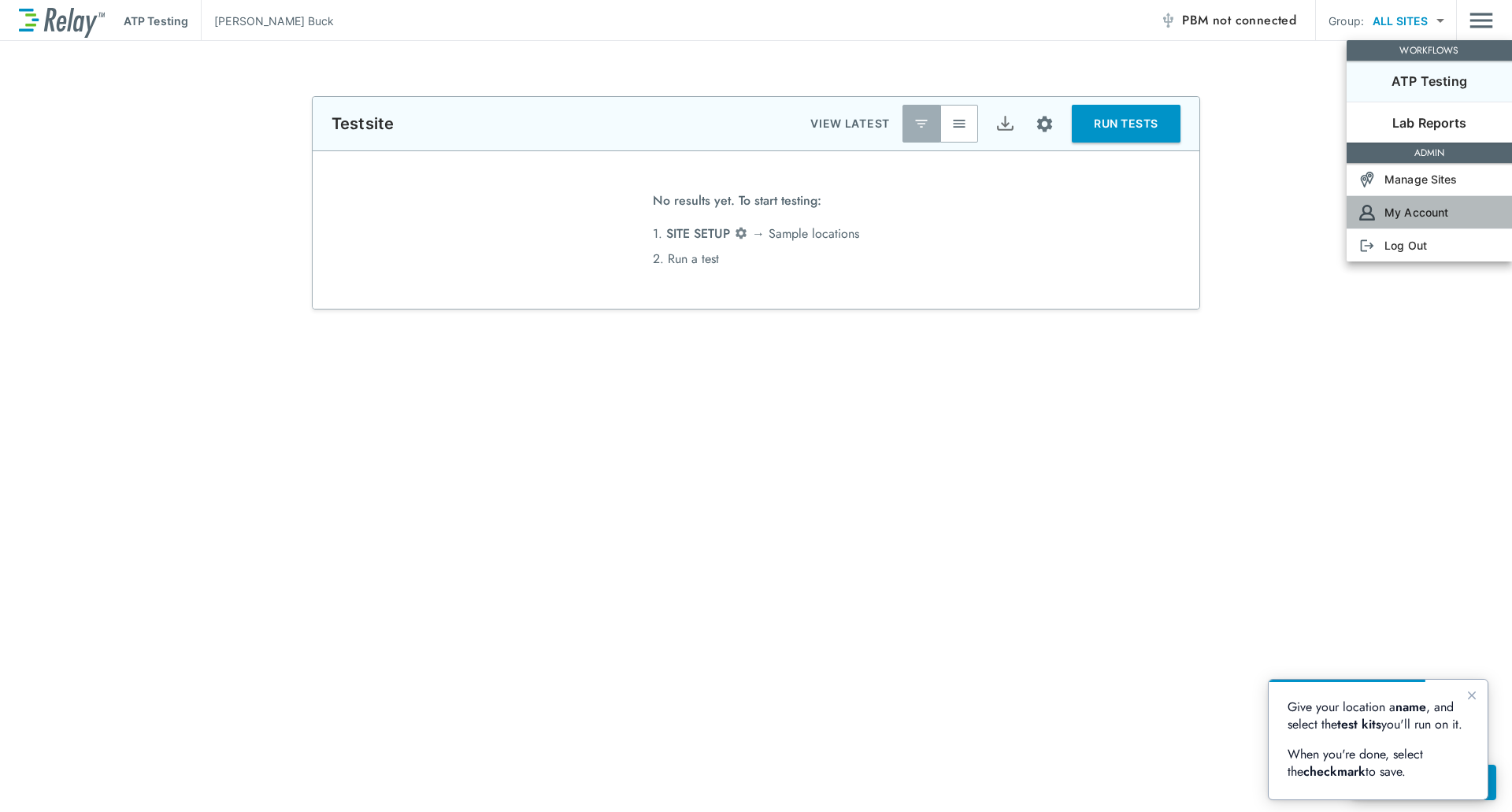
click at [1423, 208] on p "My Account" at bounding box center [1416, 212] width 64 height 17
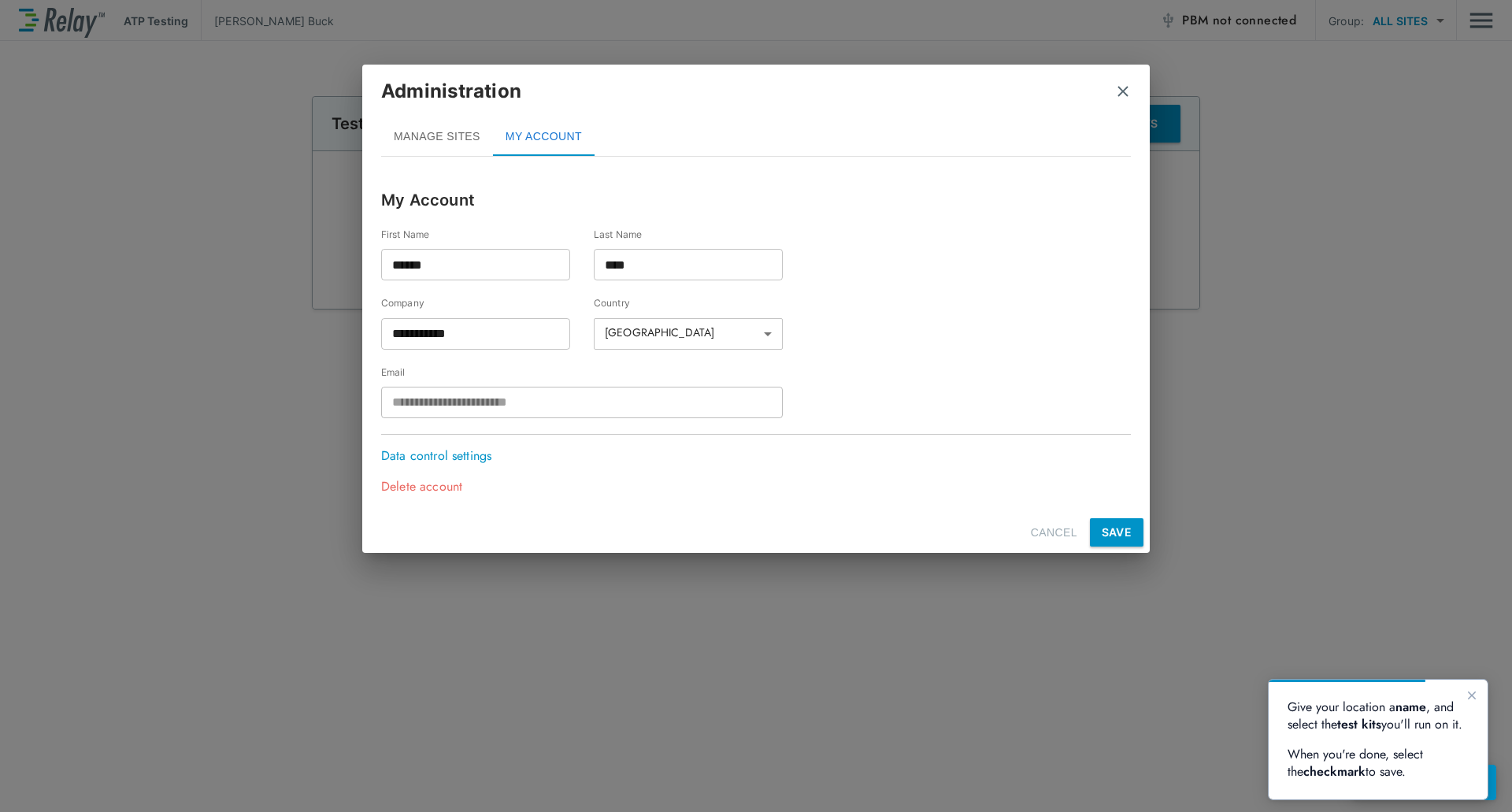
click at [1058, 531] on button "CANCEL" at bounding box center [1054, 532] width 59 height 29
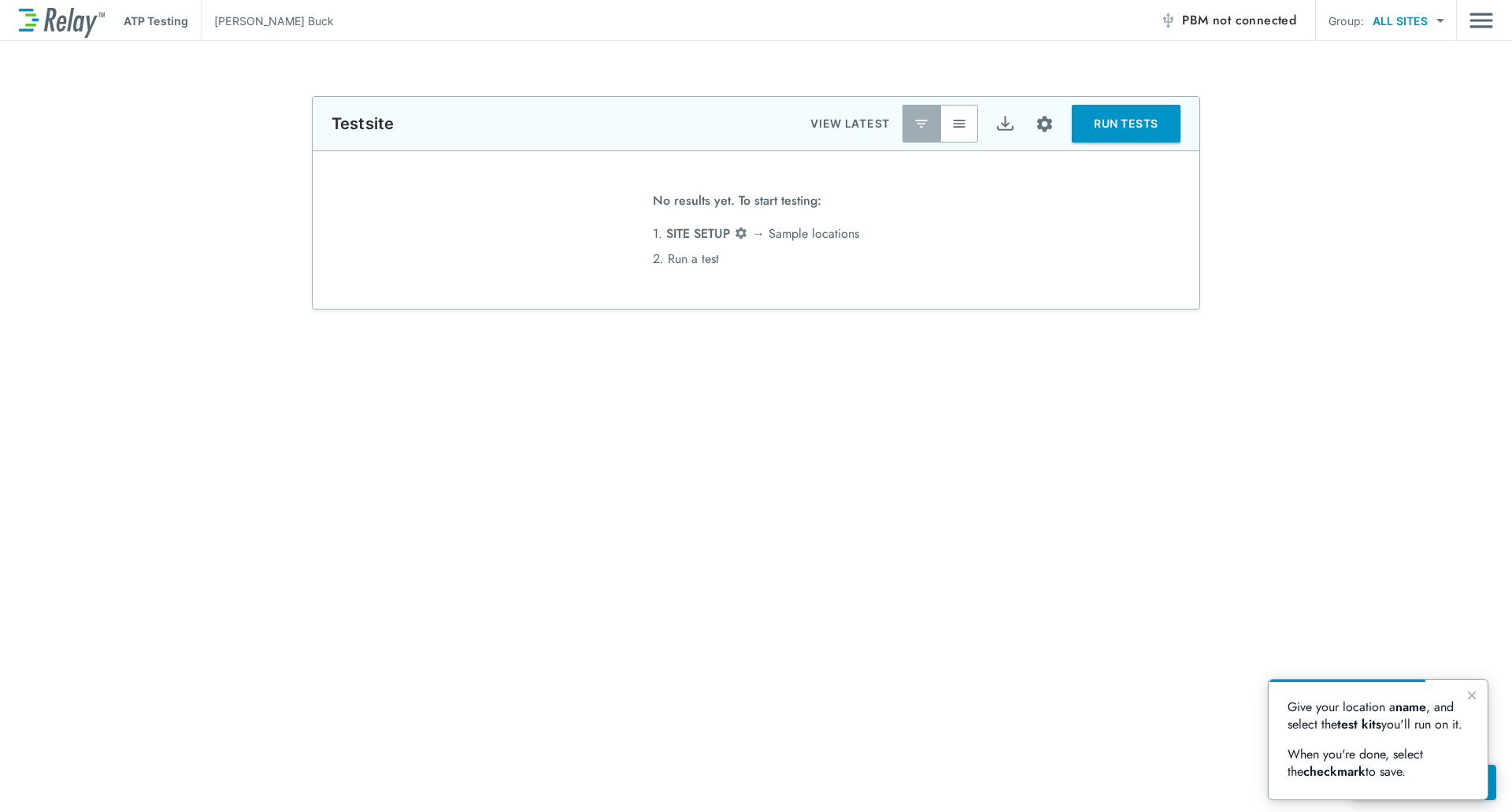
click at [276, 15] on p "Martin Buck" at bounding box center [274, 21] width 120 height 17
click at [249, 26] on p "Martin Buck" at bounding box center [274, 21] width 120 height 17
click at [161, 26] on p "ATP Testing" at bounding box center [156, 21] width 65 height 17
click at [67, 28] on img at bounding box center [61, 21] width 85 height 33
click at [1483, 18] on img "Main menu" at bounding box center [1482, 21] width 24 height 29
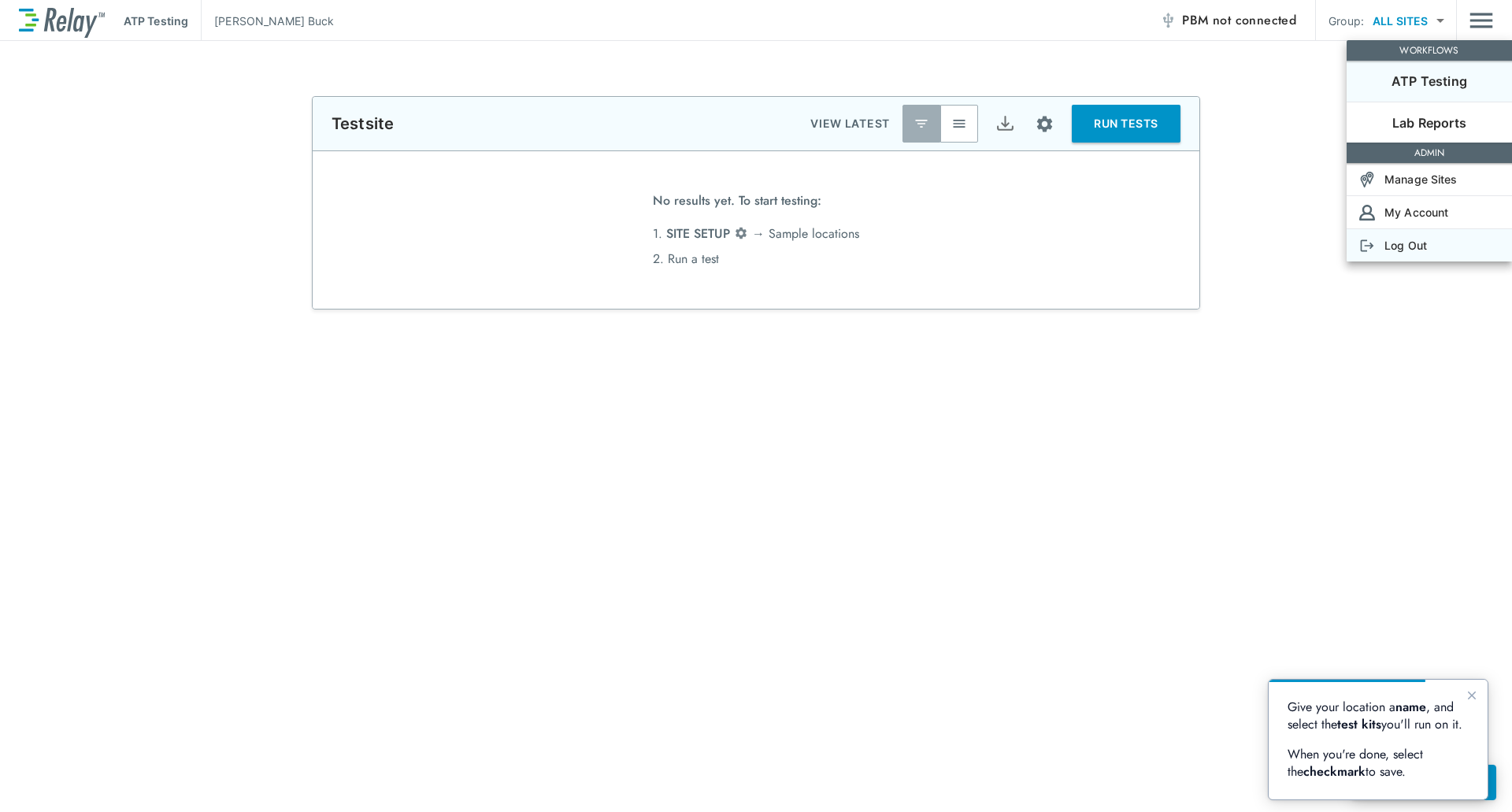
click at [1409, 247] on p "Log Out" at bounding box center [1405, 244] width 42 height 17
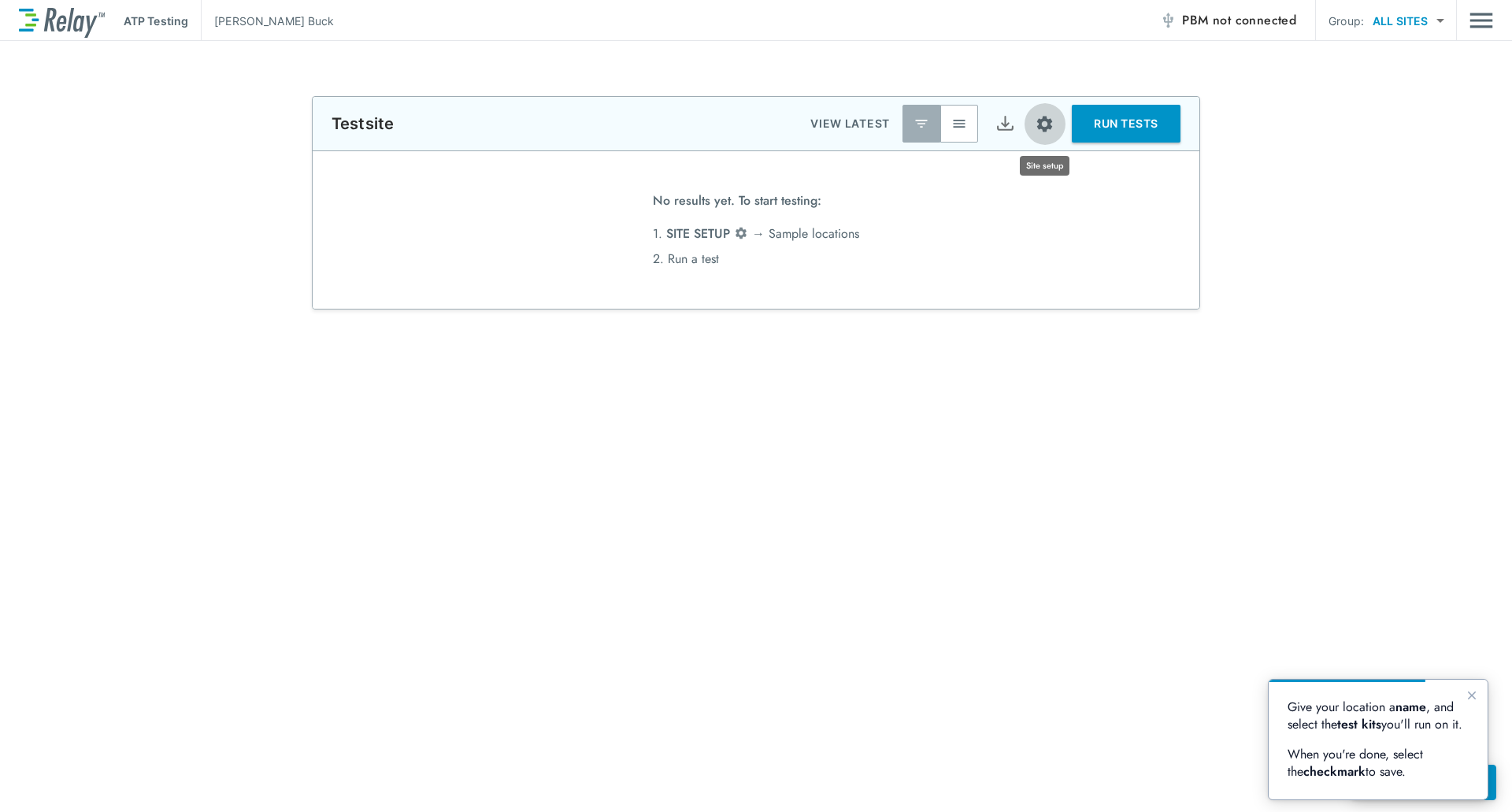
click at [1045, 117] on img "Site setup" at bounding box center [1044, 124] width 20 height 20
click at [1111, 216] on div at bounding box center [756, 406] width 1512 height 812
